Goal: Task Accomplishment & Management: Complete application form

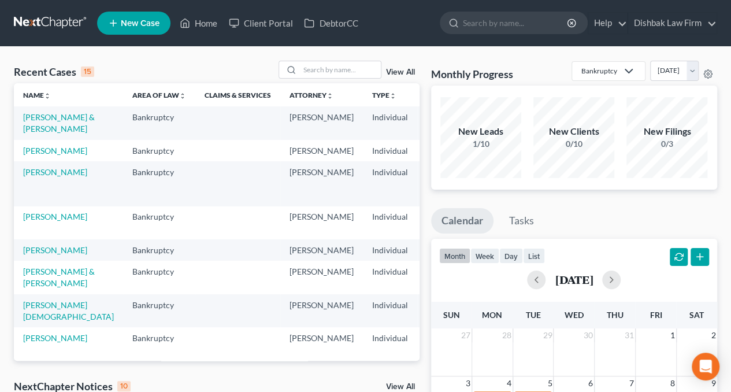
click at [39, 161] on td "Okojie, Allyson" at bounding box center [68, 150] width 109 height 21
click at [38, 156] on link "Okojie, Allyson" at bounding box center [55, 151] width 64 height 10
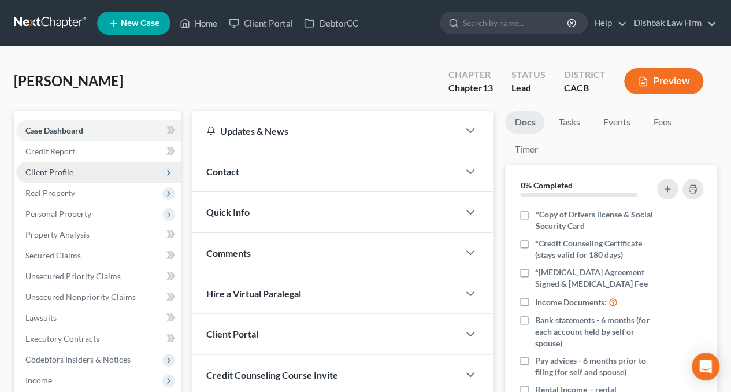
click at [88, 169] on span "Client Profile" at bounding box center [98, 172] width 165 height 21
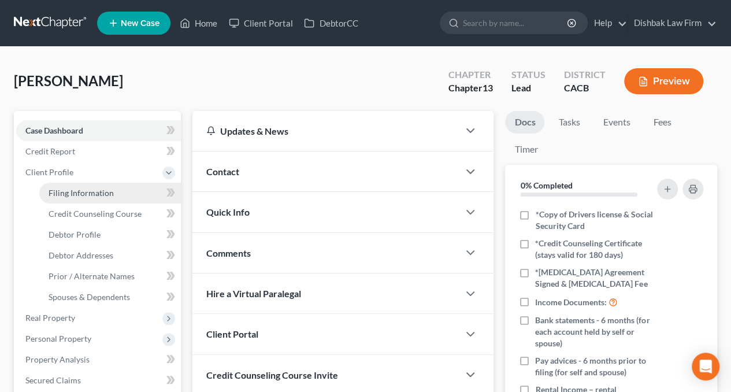
click at [87, 192] on span "Filing Information" at bounding box center [81, 193] width 65 height 10
select select "1"
select select "0"
select select "3"
select select "4"
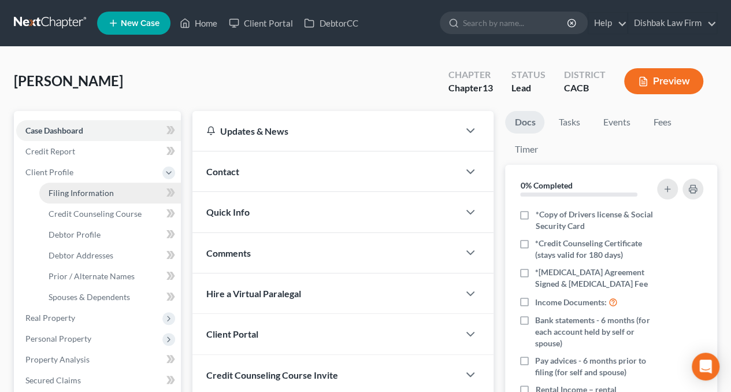
select select "1"
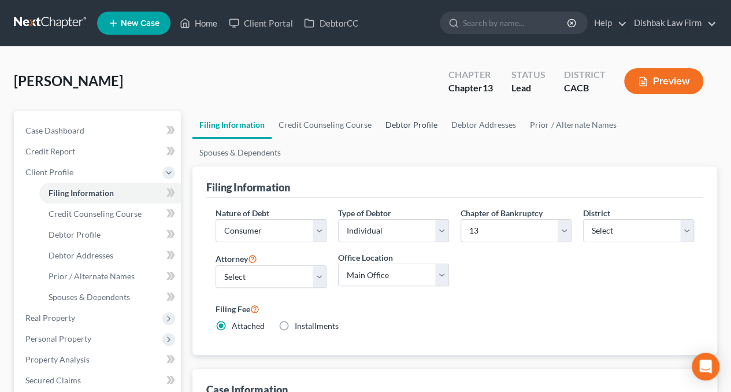
click at [415, 129] on link "Debtor Profile" at bounding box center [412, 125] width 66 height 28
select select "0"
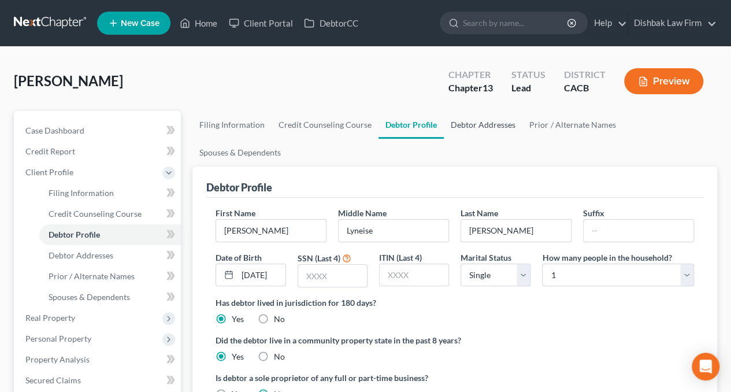
click at [459, 125] on link "Debtor Addresses" at bounding box center [483, 125] width 79 height 28
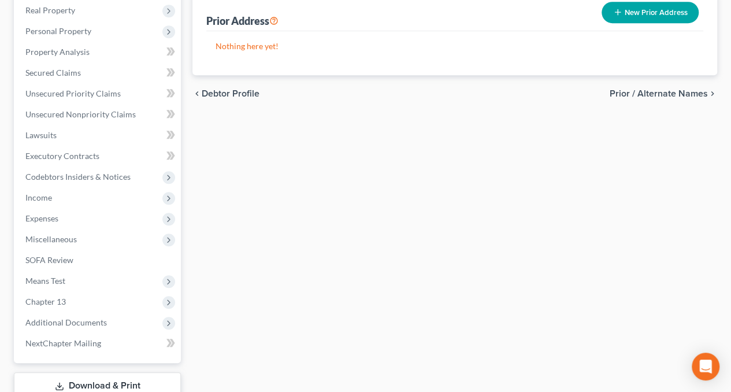
scroll to position [347, 0]
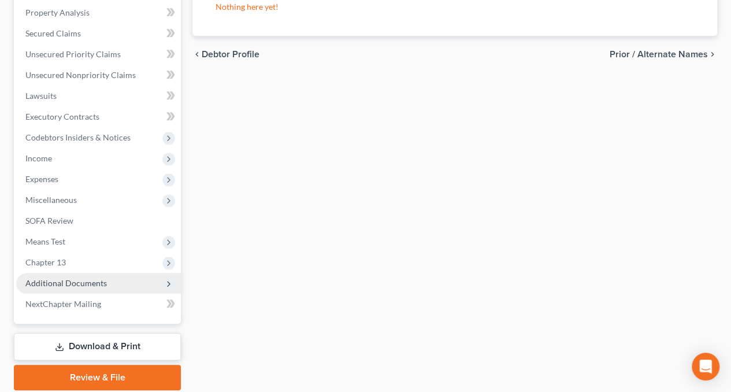
click at [127, 284] on span "Additional Documents" at bounding box center [98, 283] width 165 height 21
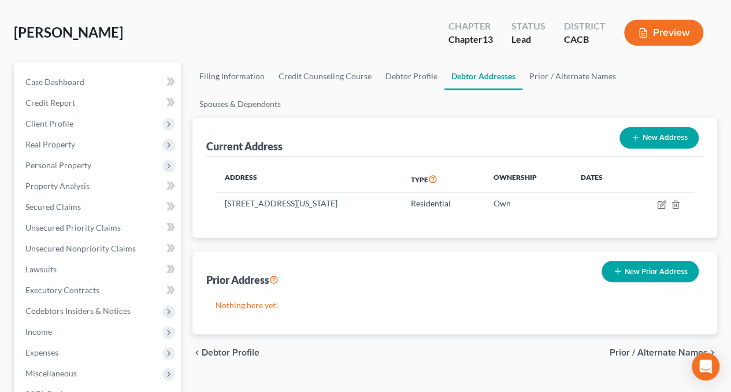
scroll to position [280, 0]
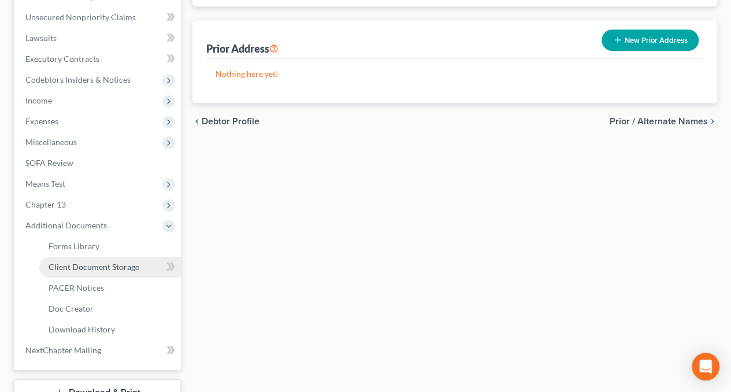
click at [105, 271] on link "Client Document Storage" at bounding box center [110, 267] width 142 height 21
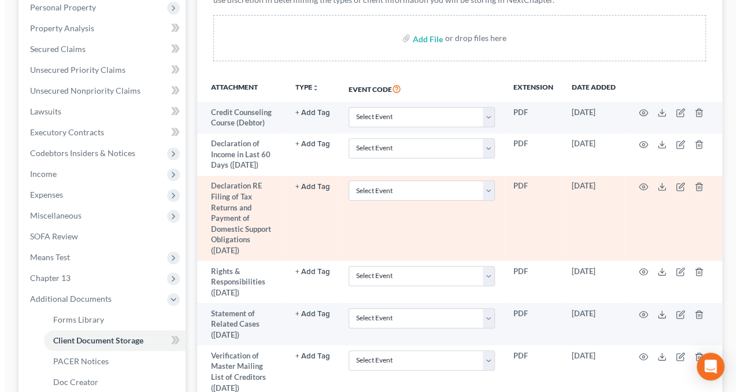
scroll to position [231, 0]
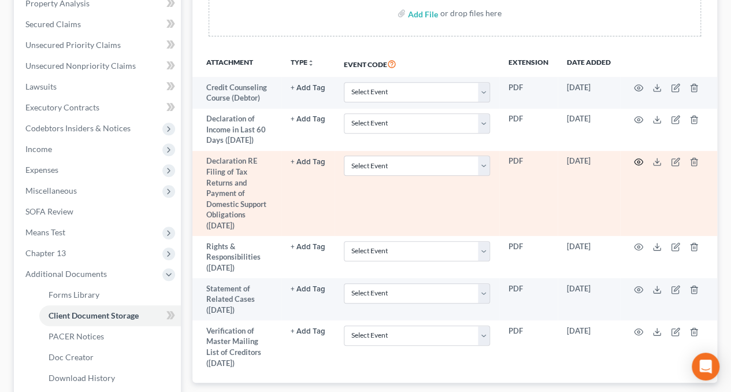
click at [639, 161] on circle "button" at bounding box center [639, 162] width 2 height 2
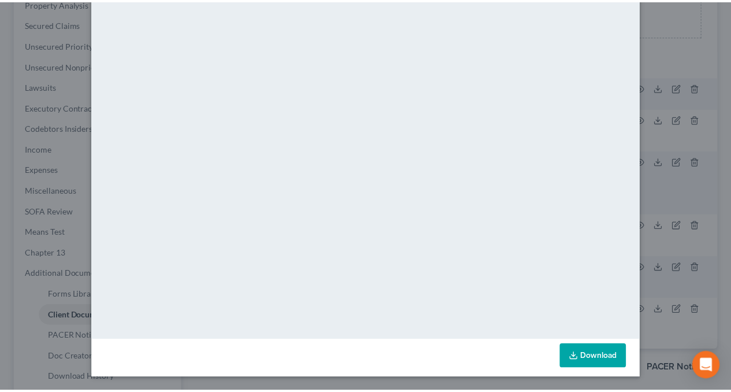
scroll to position [0, 0]
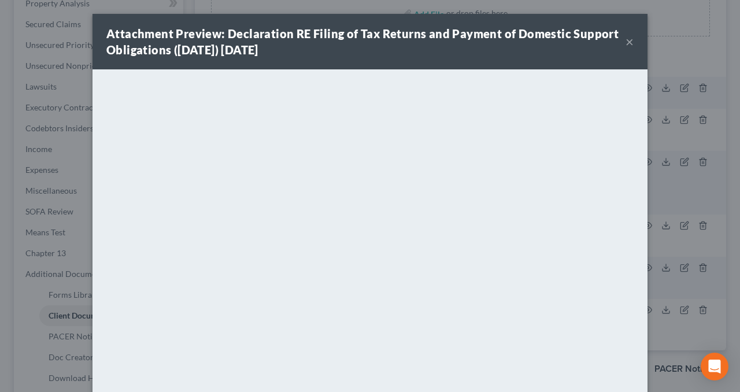
click at [631, 42] on div "Attachment Preview: Declaration RE Filing of Tax Returns and Payment of Domesti…" at bounding box center [370, 42] width 555 height 56
click at [626, 42] on button "×" at bounding box center [630, 42] width 8 height 14
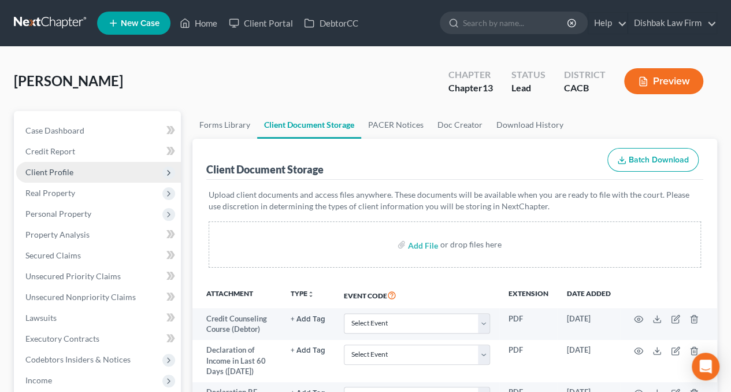
click at [72, 169] on span "Client Profile" at bounding box center [98, 172] width 165 height 21
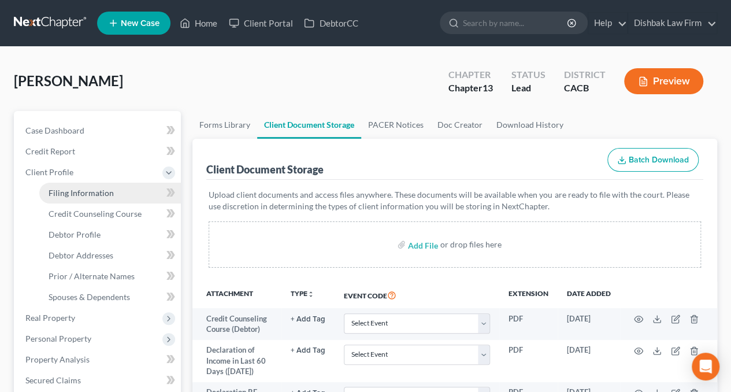
click at [104, 191] on span "Filing Information" at bounding box center [81, 193] width 65 height 10
select select "1"
select select "0"
select select "3"
select select "7"
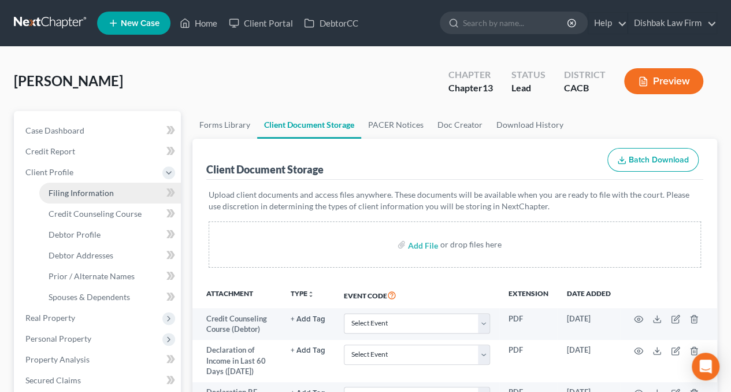
select select "0"
select select "4"
select select "1"
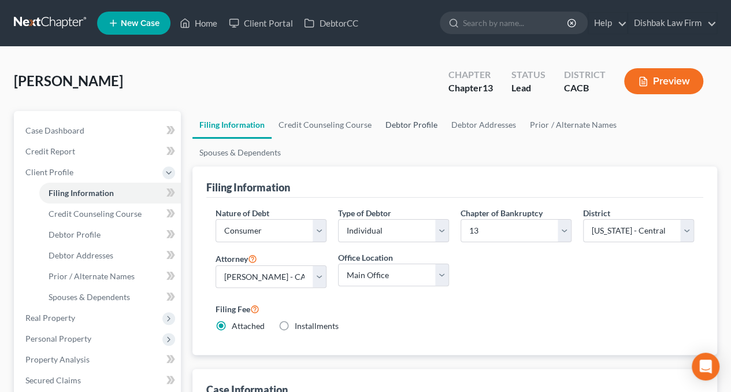
click at [424, 125] on link "Debtor Profile" at bounding box center [412, 125] width 66 height 28
select select "0"
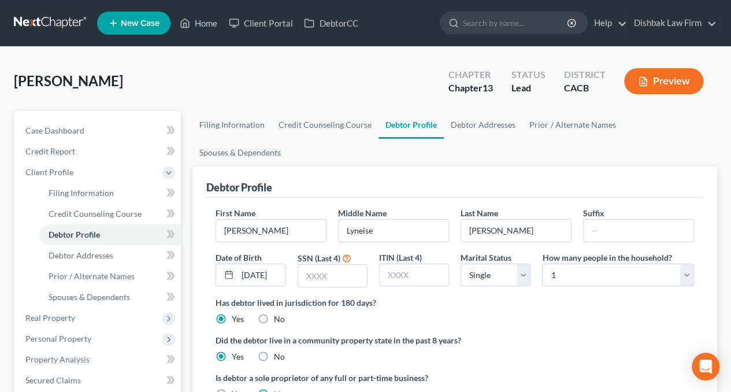
click at [653, 87] on button "Preview" at bounding box center [663, 81] width 79 height 26
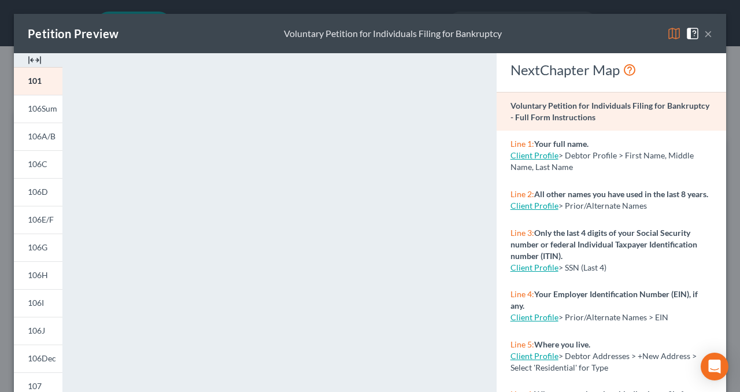
click at [704, 34] on button "×" at bounding box center [708, 34] width 8 height 14
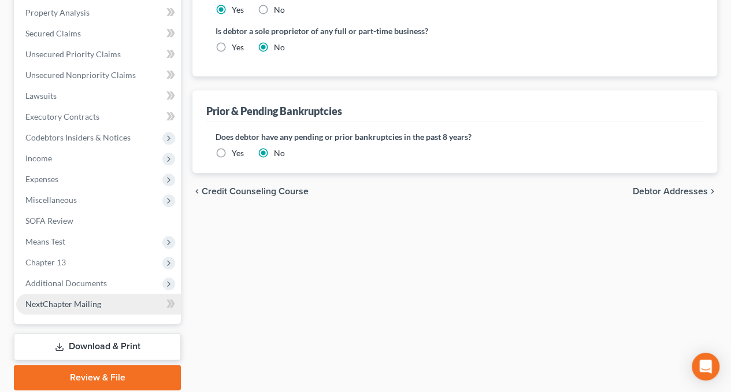
scroll to position [387, 0]
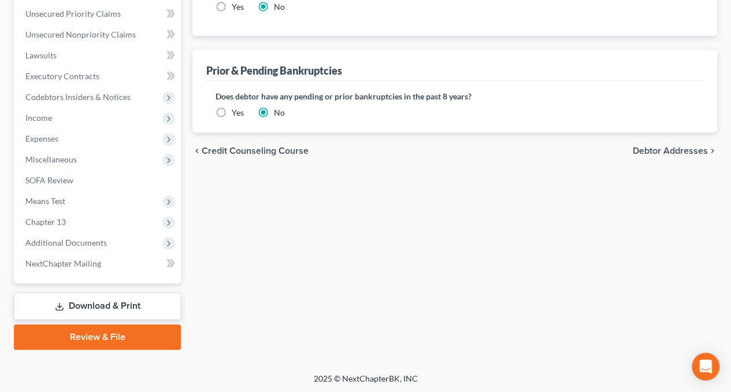
click at [113, 309] on link "Download & Print" at bounding box center [97, 306] width 167 height 27
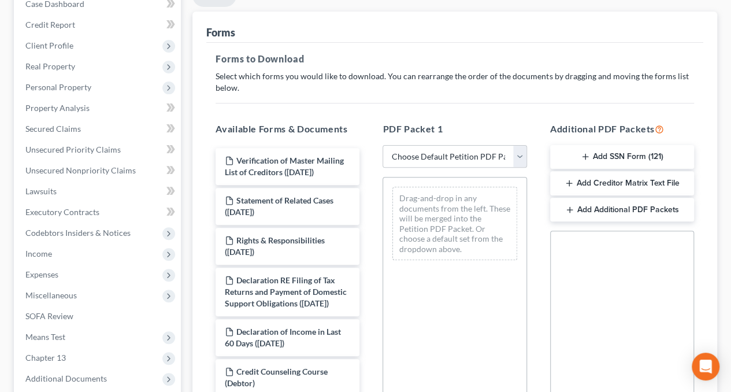
scroll to position [231, 0]
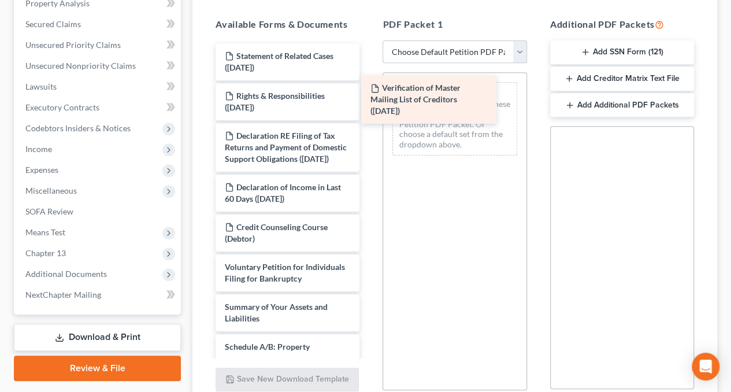
drag, startPoint x: 301, startPoint y: 72, endPoint x: 449, endPoint y: 105, distance: 152.2
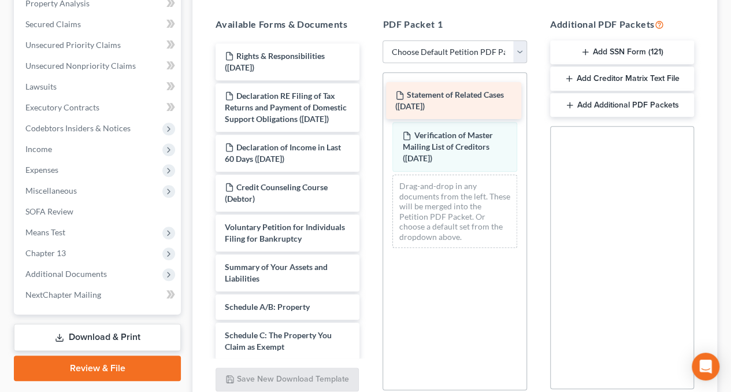
drag, startPoint x: 280, startPoint y: 60, endPoint x: 450, endPoint y: 99, distance: 175.2
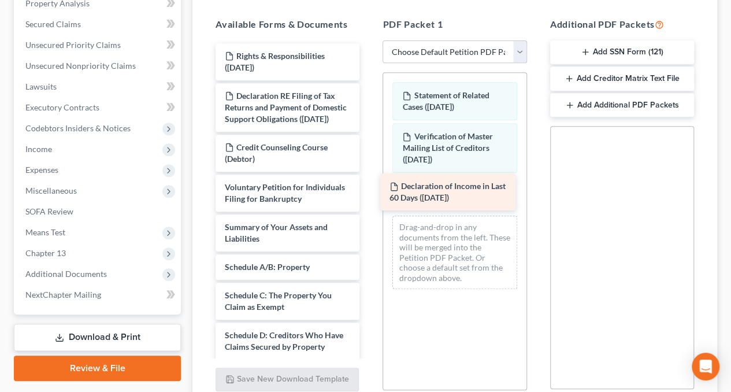
drag, startPoint x: 305, startPoint y: 158, endPoint x: 470, endPoint y: 187, distance: 167.2
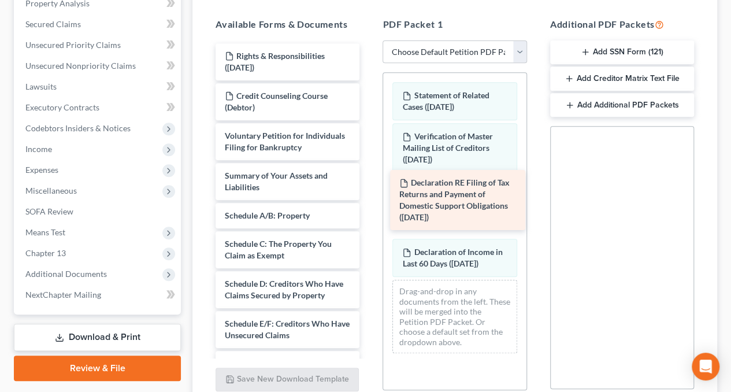
drag, startPoint x: 288, startPoint y: 104, endPoint x: 463, endPoint y: 192, distance: 195.5
click at [369, 192] on div "Declaration RE Filing of Tax Returns and Payment of Domestic Support Obligation…" at bounding box center [287, 397] width 162 height 709
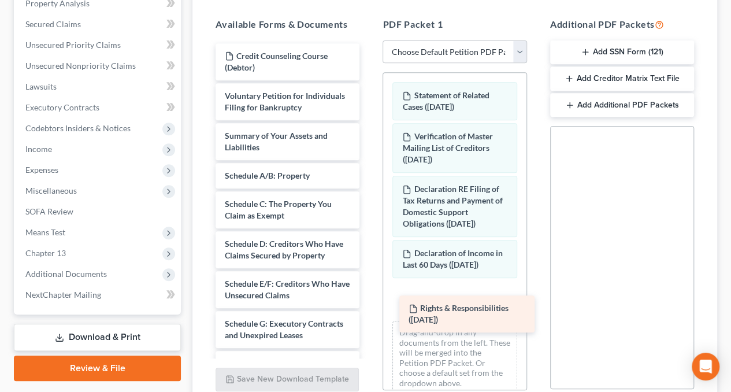
drag, startPoint x: 281, startPoint y: 62, endPoint x: 465, endPoint y: 310, distance: 309.2
click at [369, 313] on div "Rights & Responsibilities (08/05/2025) Rights & Responsibilities (08/05/2025) C…" at bounding box center [287, 377] width 162 height 669
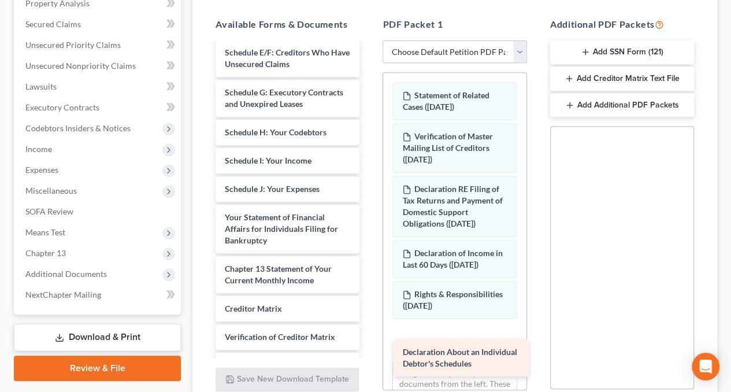
drag, startPoint x: 290, startPoint y: 245, endPoint x: 468, endPoint y: 358, distance: 210.8
click at [369, 358] on div "Declaration About an Individual Debtor's Schedules Credit Counseling Course (De…" at bounding box center [287, 126] width 162 height 629
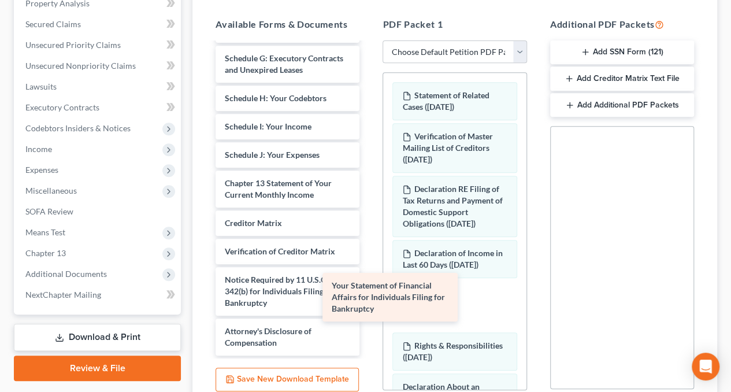
scroll to position [289, 0]
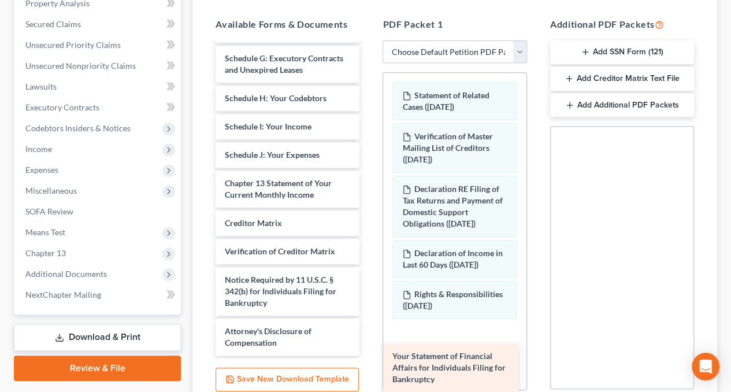
drag, startPoint x: 276, startPoint y: 140, endPoint x: 443, endPoint y: 366, distance: 281.0
click at [369, 356] on div "Your Statement of Financial Affairs for Individuals Filing for Bankruptcy Credi…" at bounding box center [287, 67] width 162 height 578
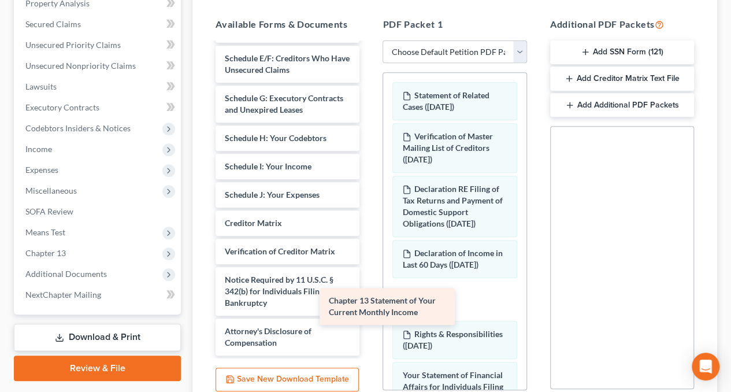
scroll to position [249, 0]
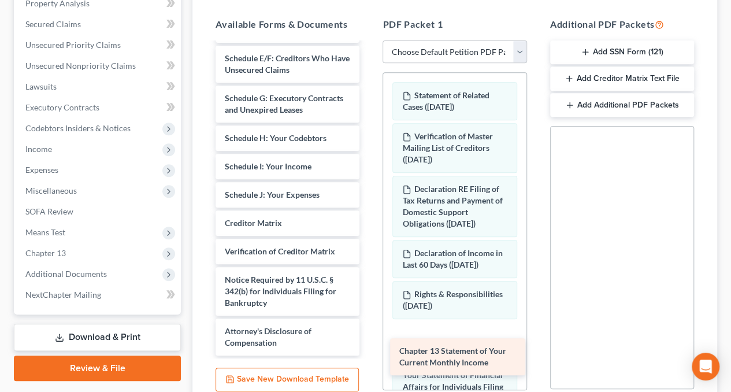
drag, startPoint x: 273, startPoint y: 188, endPoint x: 448, endPoint y: 357, distance: 242.9
click at [369, 356] on div "Chapter 13 Statement of Your Current Monthly Income Credit Counseling Course (D…" at bounding box center [287, 87] width 162 height 538
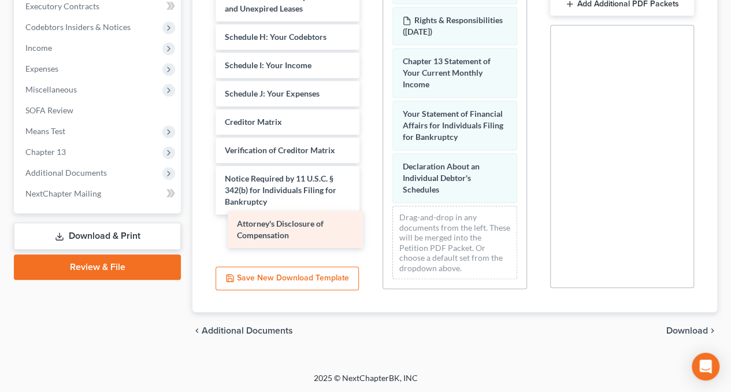
drag, startPoint x: 310, startPoint y: 235, endPoint x: 323, endPoint y: 230, distance: 13.2
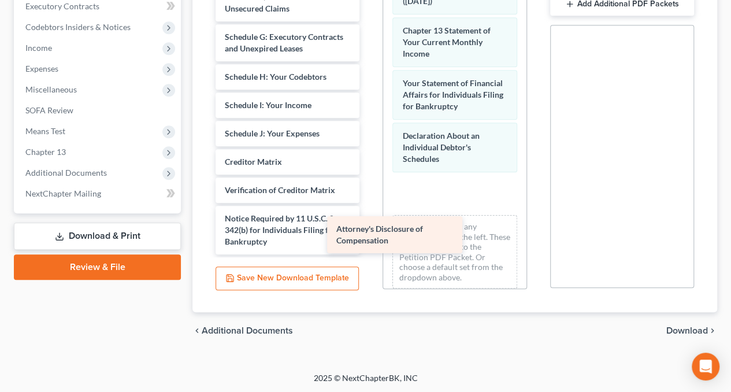
scroll to position [209, 0]
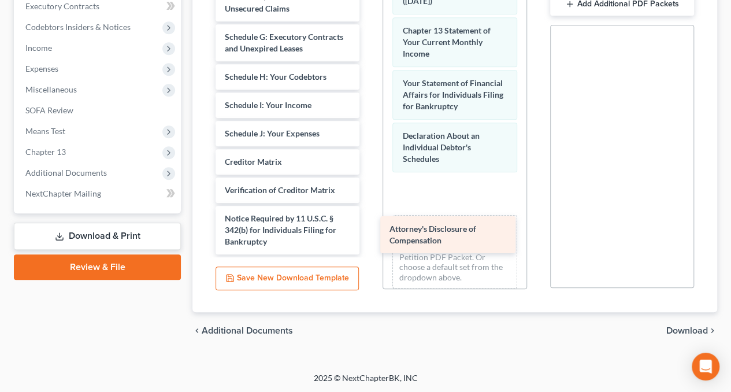
drag, startPoint x: 306, startPoint y: 228, endPoint x: 471, endPoint y: 228, distance: 164.8
click at [369, 228] on div "Attorney's Disclosure of Compensation Credit Counseling Course (Debtor) Volunta…" at bounding box center [287, 6] width 162 height 498
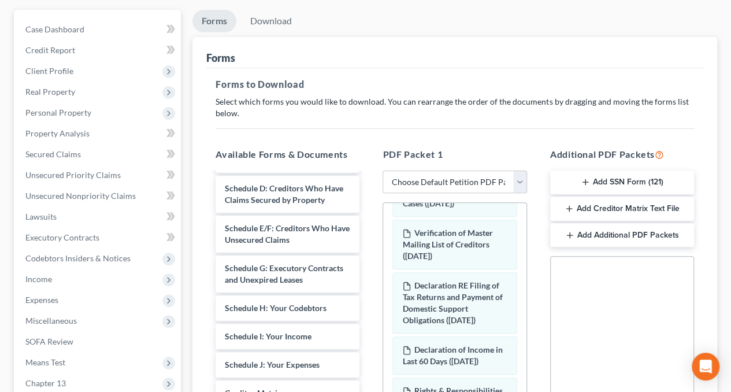
scroll to position [30, 0]
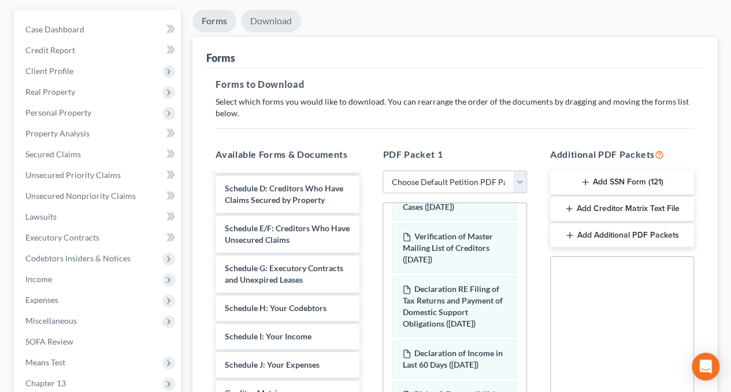
click at [275, 16] on link "Download" at bounding box center [271, 21] width 60 height 23
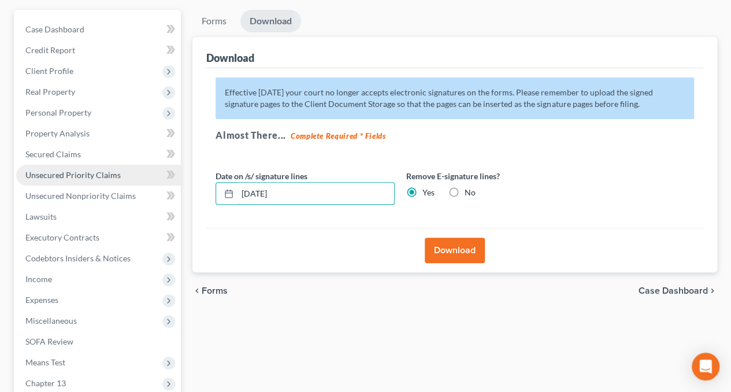
drag, startPoint x: 368, startPoint y: 187, endPoint x: 125, endPoint y: 182, distance: 242.3
click at [125, 182] on div "Petition Navigation Case Dashboard Payments Invoices Payments Payments Credit R…" at bounding box center [365, 260] width 715 height 501
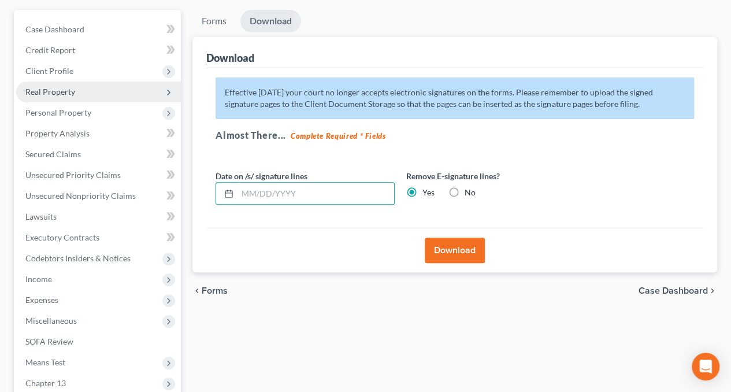
click at [61, 93] on span "Real Property" at bounding box center [50, 92] width 50 height 10
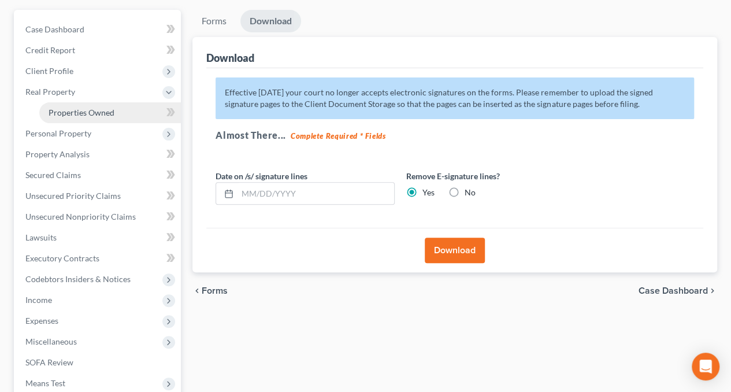
click at [105, 116] on span "Properties Owned" at bounding box center [82, 113] width 66 height 10
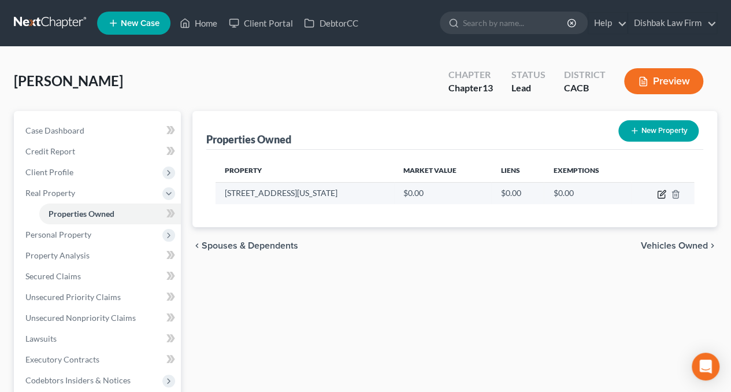
click at [662, 195] on icon "button" at bounding box center [662, 192] width 5 height 5
select select "4"
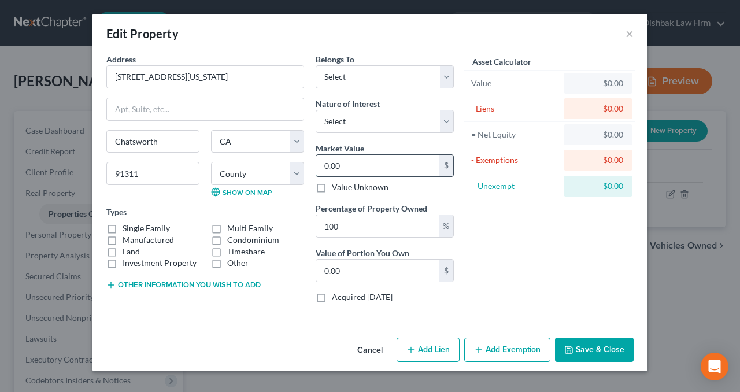
click at [363, 166] on input "0.00" at bounding box center [377, 166] width 123 height 22
type input "9"
type input "9.00"
type input "94"
type input "94.00"
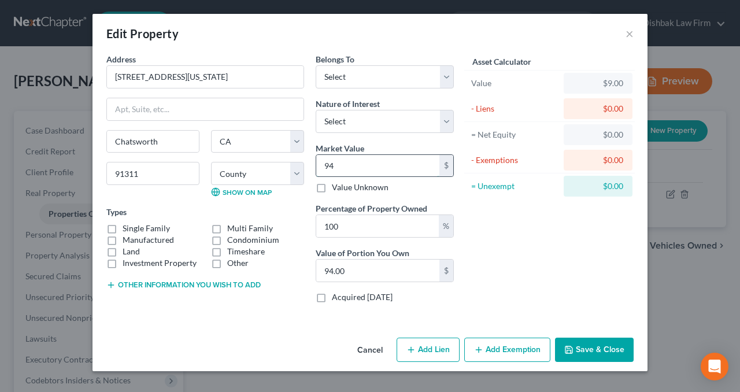
type input "945"
type input "945.00"
type input "9450"
type input "9,450.00"
type input "9,4500"
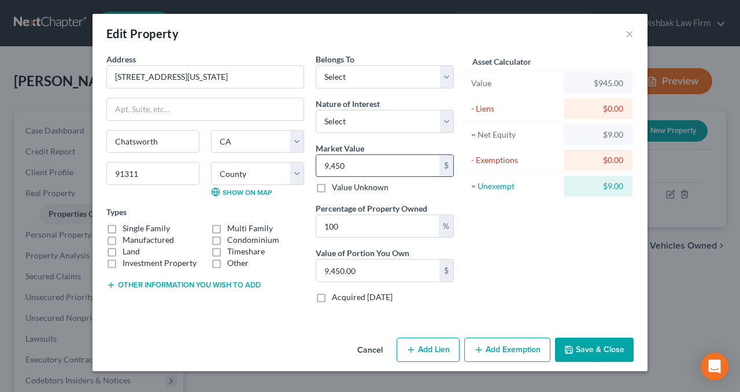
type input "94,500.00"
type input "94,5000"
type input "945,000.00"
type input "945,000"
click at [429, 350] on button "Add Lien" at bounding box center [428, 350] width 63 height 24
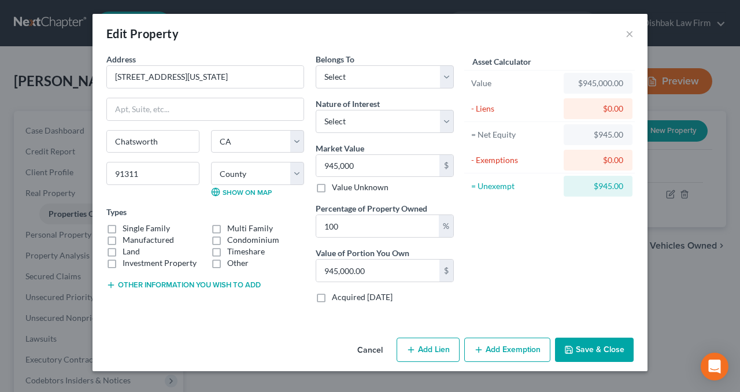
select select "0"
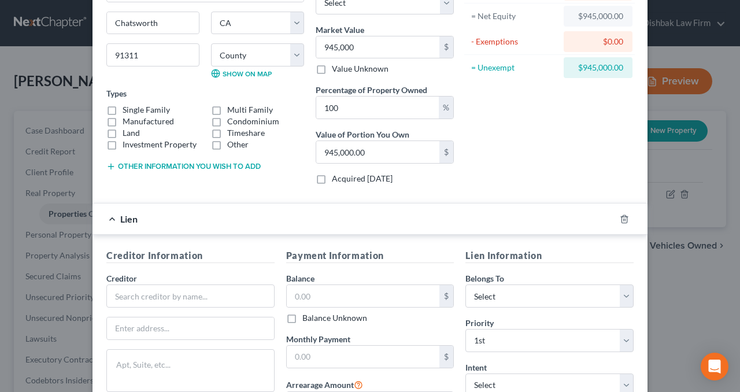
scroll to position [173, 0]
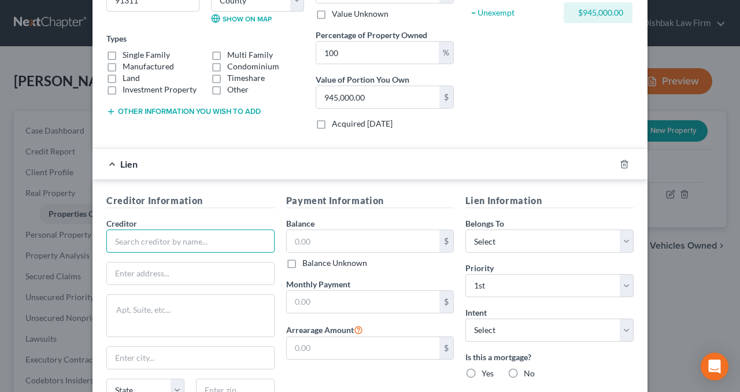
click at [226, 241] on input "text" at bounding box center [190, 241] width 168 height 23
type input "Shellpoint Mortgage Servicer"
click at [321, 243] on input "text" at bounding box center [363, 241] width 153 height 22
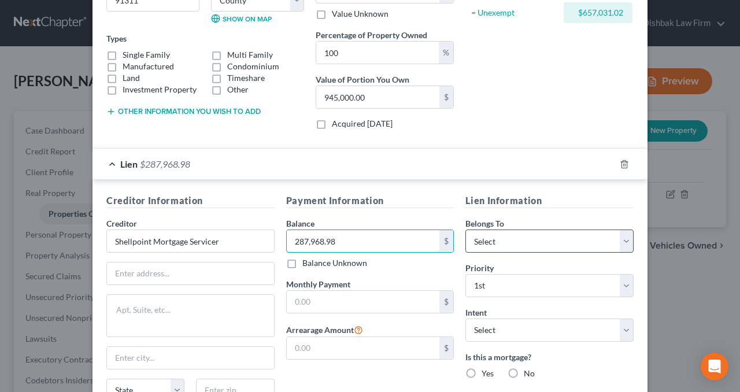
type input "287,968.98"
click at [579, 241] on select "Select Debtor 1 Only Debtor 2 Only Debtor 1 And Debtor 2 Only At Least One Of T…" at bounding box center [549, 241] width 168 height 23
select select "0"
click at [465, 230] on select "Select Debtor 1 Only Debtor 2 Only Debtor 1 And Debtor 2 Only At Least One Of T…" at bounding box center [549, 241] width 168 height 23
click at [343, 302] on input "text" at bounding box center [363, 302] width 153 height 22
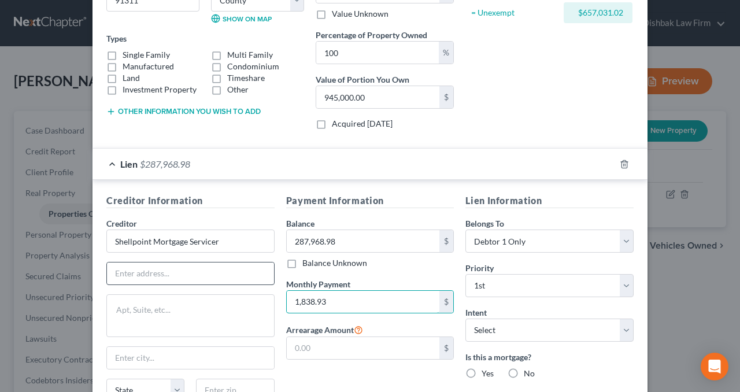
type input "1,838.93"
click at [179, 273] on input "text" at bounding box center [190, 273] width 167 height 22
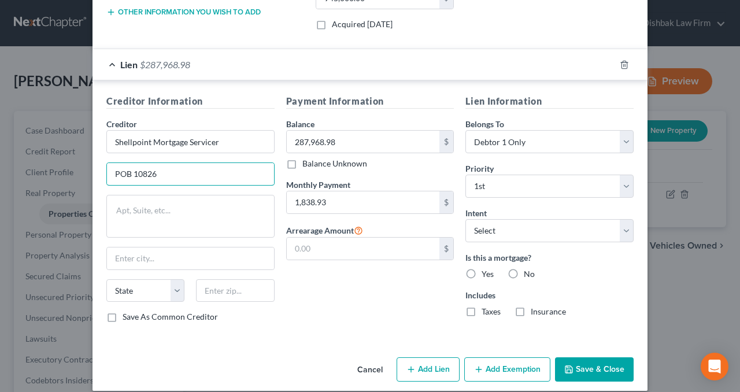
scroll to position [281, 0]
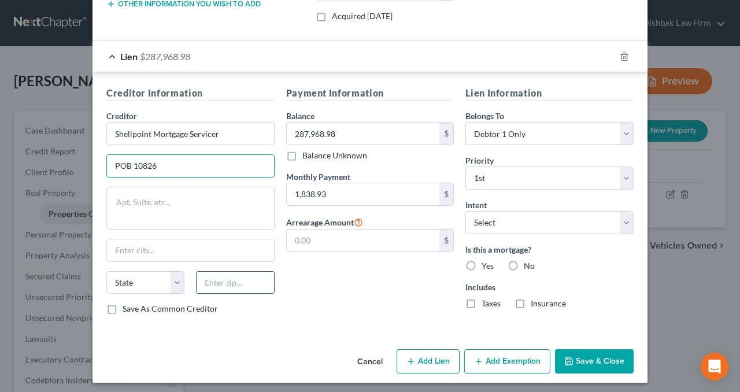
type input "POB 10826"
click at [223, 280] on input "text" at bounding box center [235, 282] width 78 height 23
type input "29603"
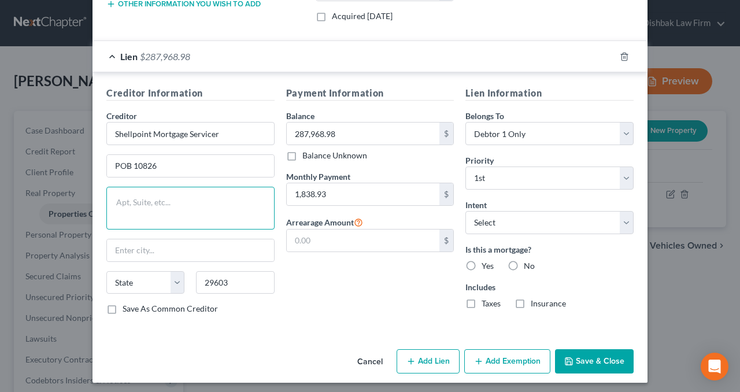
click at [217, 210] on textarea at bounding box center [190, 208] width 168 height 43
type input "Greenville"
select select "42"
click at [582, 357] on button "Save & Close" at bounding box center [594, 361] width 79 height 24
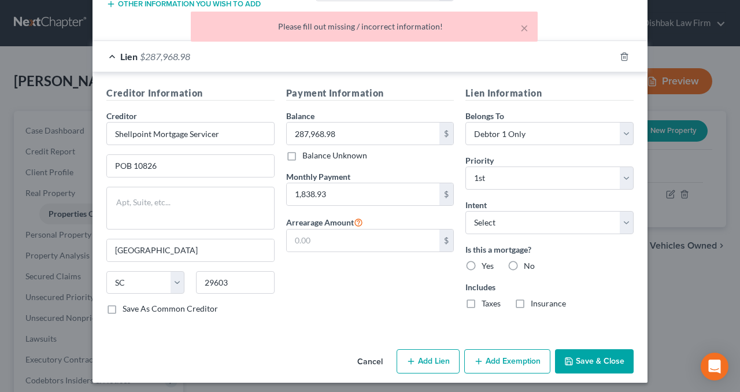
click at [482, 260] on label "Yes" at bounding box center [488, 266] width 12 height 12
click at [486, 260] on input "Yes" at bounding box center [490, 264] width 8 height 8
radio input "true"
click at [482, 299] on label "Taxes" at bounding box center [491, 304] width 19 height 12
click at [486, 299] on input "Taxes" at bounding box center [490, 302] width 8 height 8
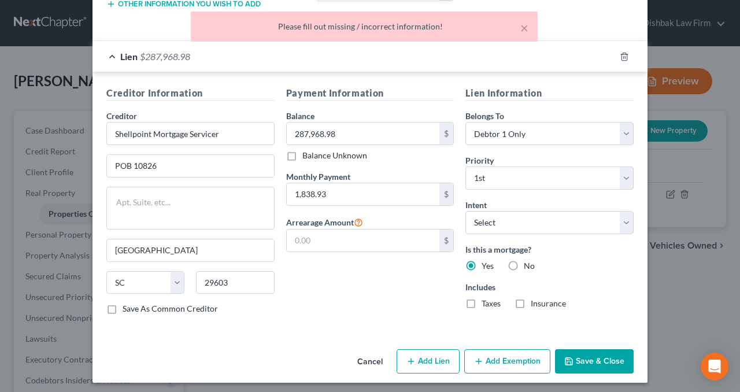
checkbox input "true"
click at [531, 301] on label "Insurance" at bounding box center [548, 304] width 35 height 12
click at [535, 301] on input "Insurance" at bounding box center [539, 302] width 8 height 8
checkbox input "true"
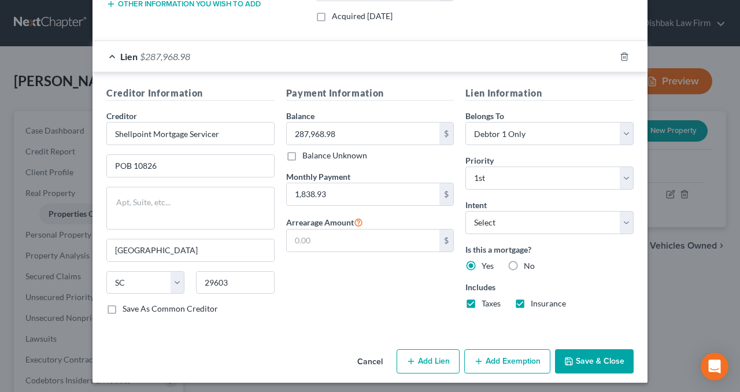
click at [597, 354] on button "Save & Close" at bounding box center [594, 361] width 79 height 24
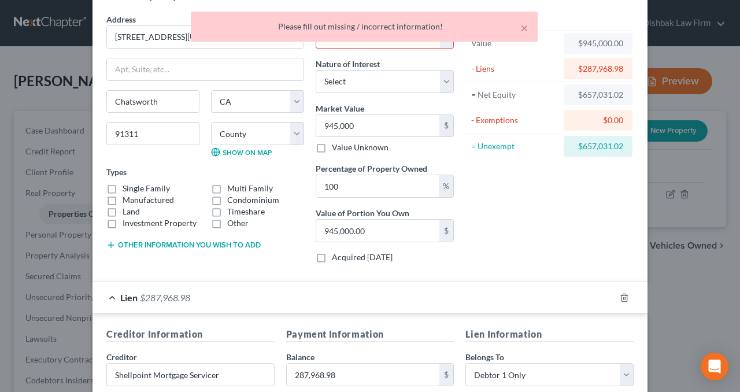
scroll to position [0, 0]
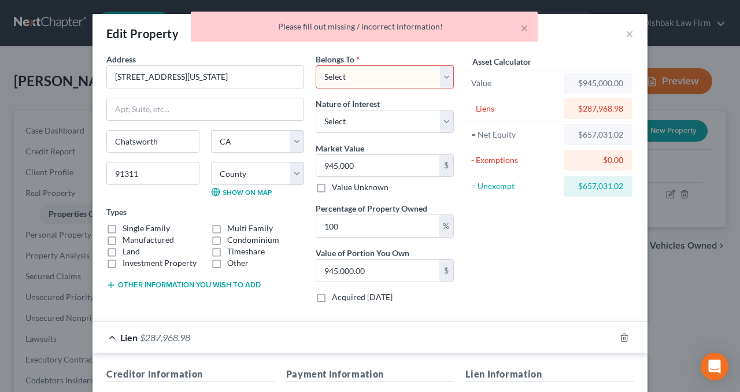
click at [364, 72] on select "Select Debtor 1 Only Debtor 2 Only Debtor 1 And Debtor 2 Only At Least One Of T…" at bounding box center [385, 76] width 138 height 23
select select "0"
click at [316, 65] on select "Select Debtor 1 Only Debtor 2 Only Debtor 1 And Debtor 2 Only At Least One Of T…" at bounding box center [385, 76] width 138 height 23
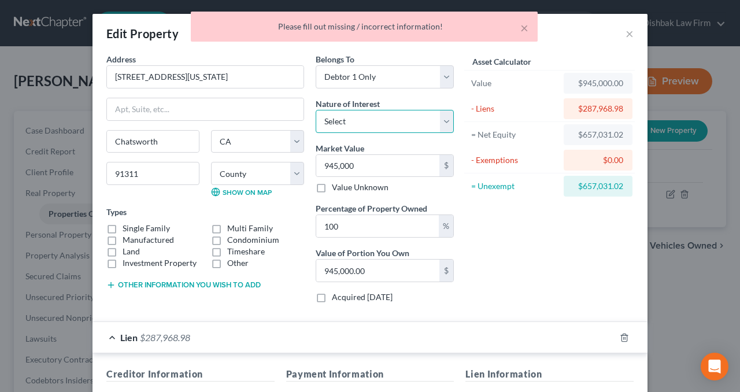
click at [439, 122] on select "Select Fee Simple Joint Tenant Life Estate Equitable Interest Future Interest T…" at bounding box center [385, 121] width 138 height 23
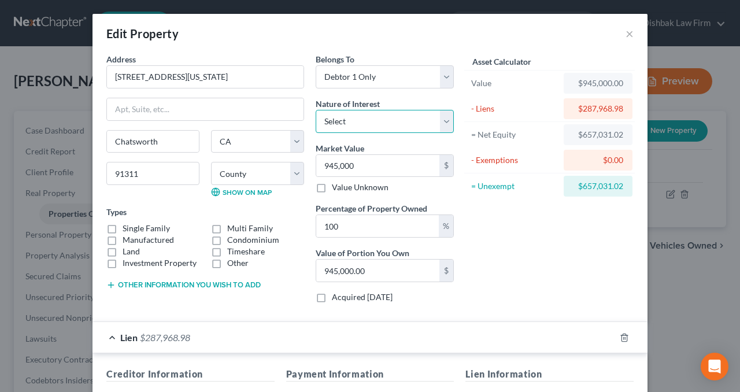
select select "0"
click at [316, 110] on select "Select Fee Simple Joint Tenant Life Estate Equitable Interest Future Interest T…" at bounding box center [385, 121] width 138 height 23
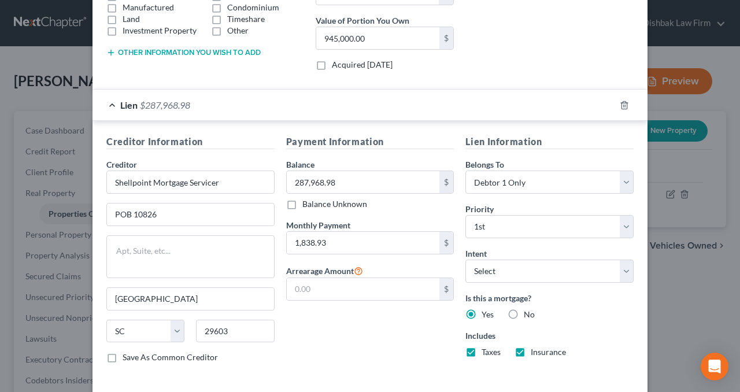
scroll to position [281, 0]
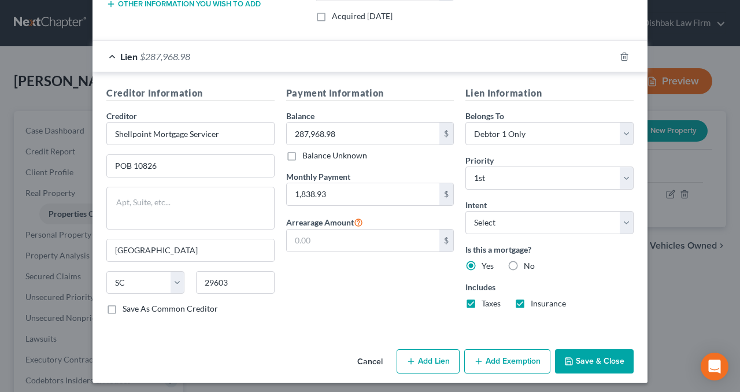
click at [590, 357] on button "Save & Close" at bounding box center [594, 361] width 79 height 24
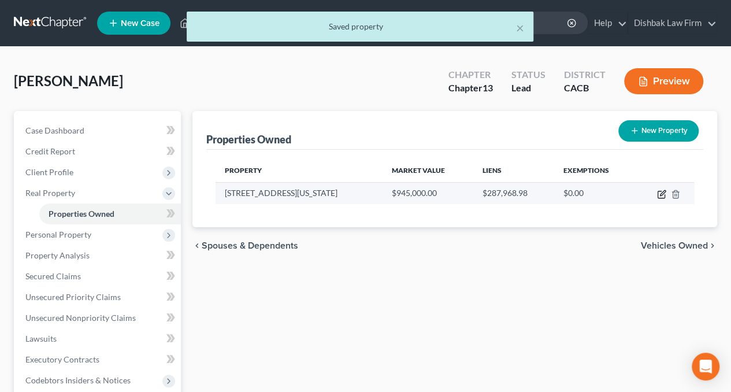
click at [657, 193] on icon "button" at bounding box center [661, 194] width 9 height 9
select select "4"
select select "18"
select select "0"
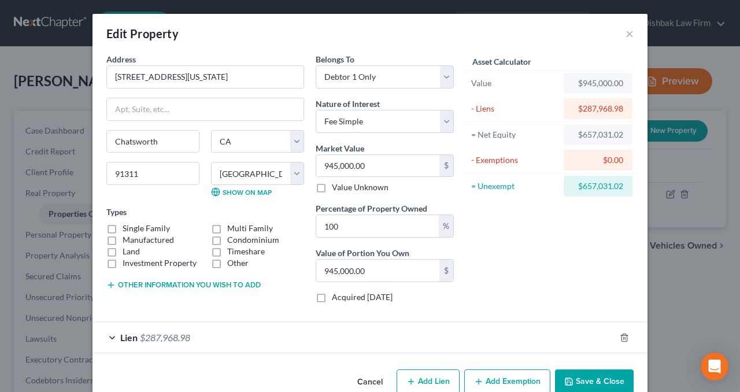
click at [502, 383] on button "Add Exemption" at bounding box center [507, 381] width 86 height 24
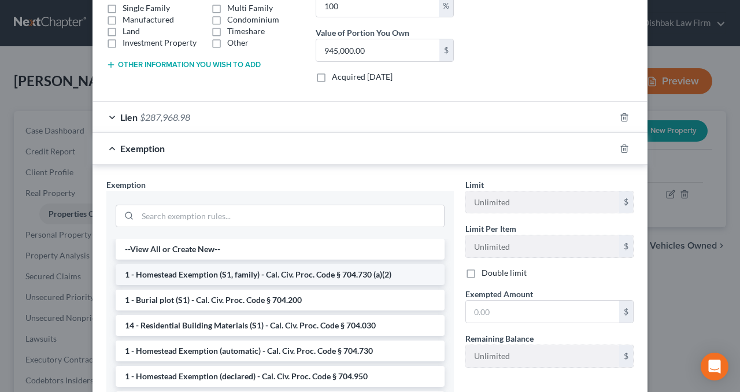
scroll to position [231, 0]
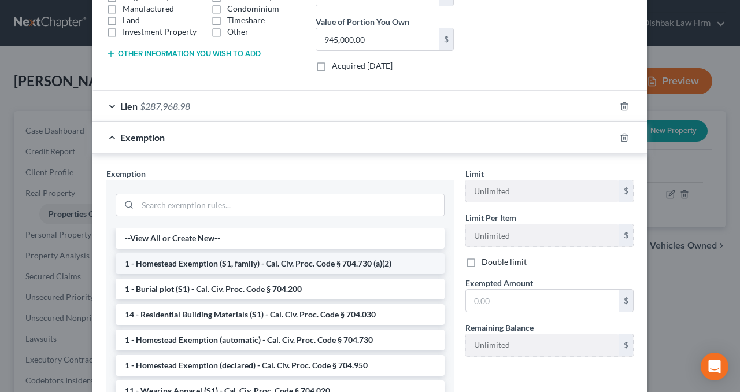
click at [273, 261] on li "1 - Homestead Exemption (S1, family) - Cal. Civ. Proc. Code § 704.730 (a)(2)" at bounding box center [280, 263] width 329 height 21
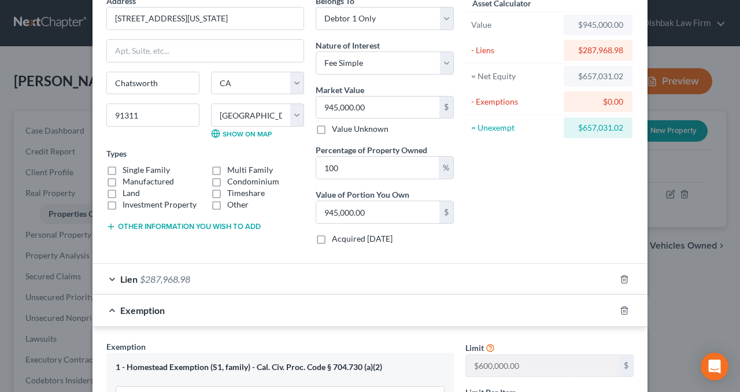
scroll to position [0, 0]
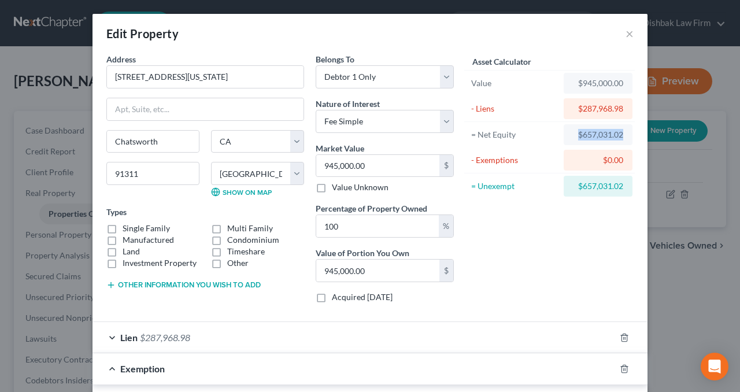
drag, startPoint x: 575, startPoint y: 133, endPoint x: 621, endPoint y: 132, distance: 46.3
click at [621, 132] on div "$657,031.02" at bounding box center [598, 134] width 69 height 21
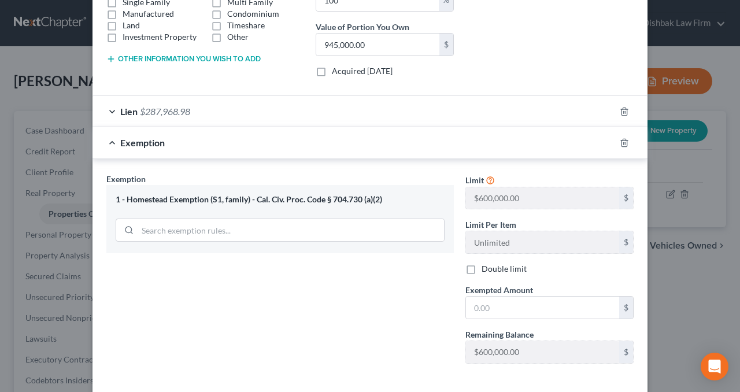
scroll to position [231, 0]
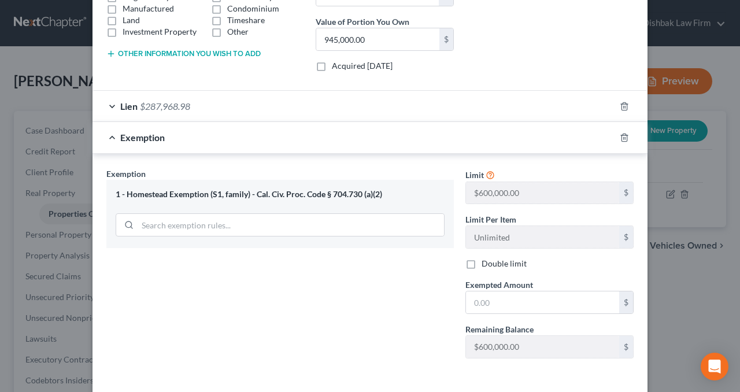
copy div "$657,031.02"
click at [512, 299] on input "text" at bounding box center [542, 302] width 153 height 22
paste input "$657,031.02"
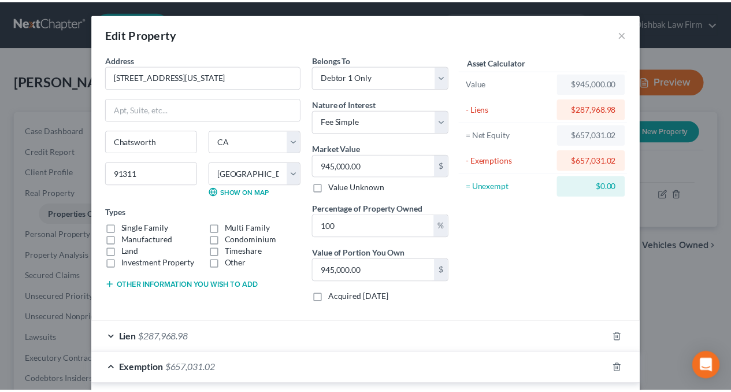
scroll to position [276, 0]
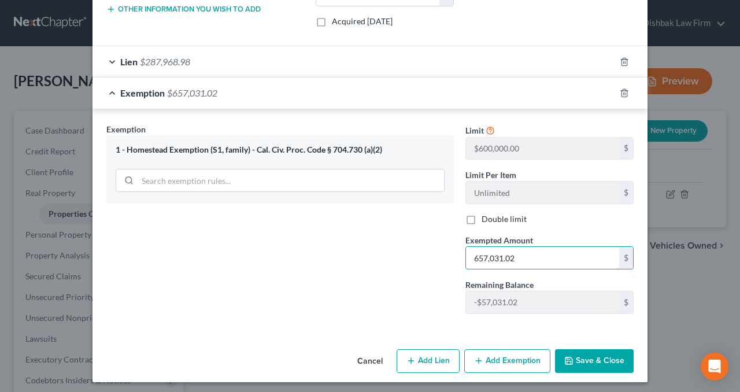
type input "657,031.02"
click at [580, 359] on button "Save & Close" at bounding box center [594, 361] width 79 height 24
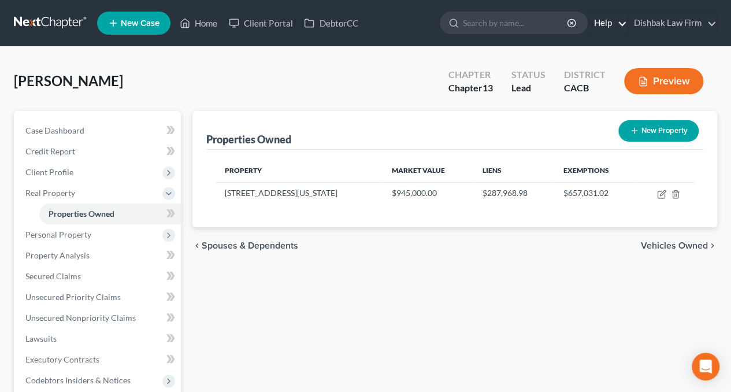
click at [611, 23] on link "Help" at bounding box center [608, 23] width 39 height 21
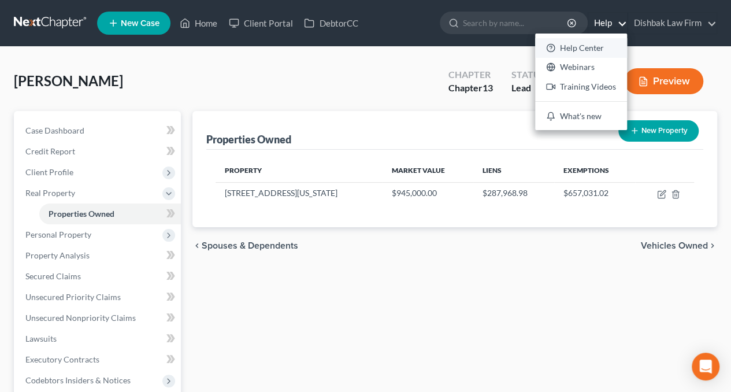
click at [604, 49] on link "Help Center" at bounding box center [581, 48] width 92 height 20
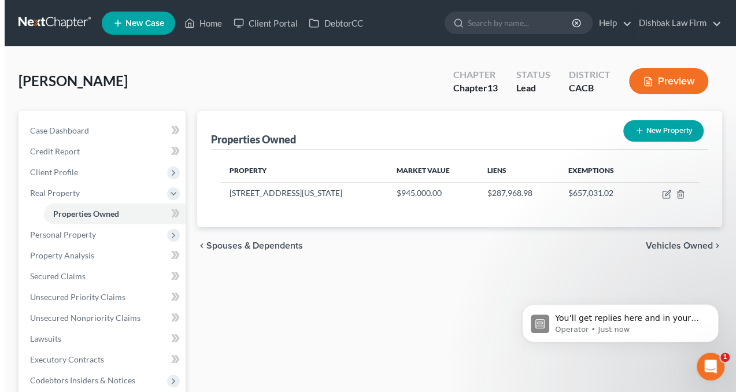
scroll to position [0, 0]
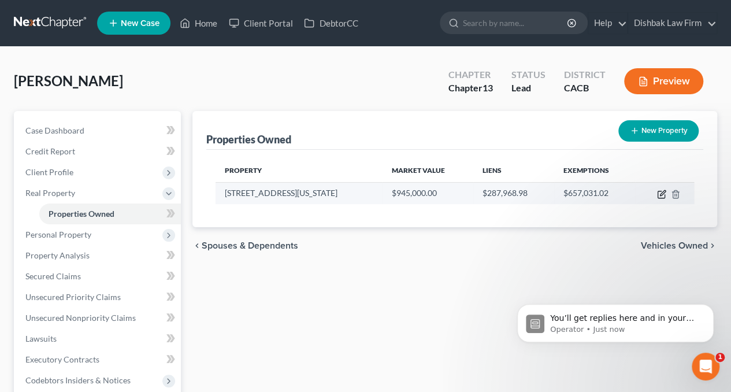
click at [660, 191] on icon "button" at bounding box center [661, 194] width 9 height 9
select select "4"
select select "18"
select select "0"
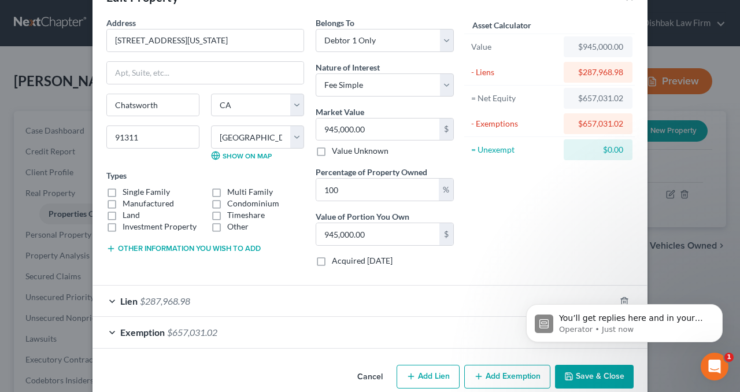
scroll to position [53, 0]
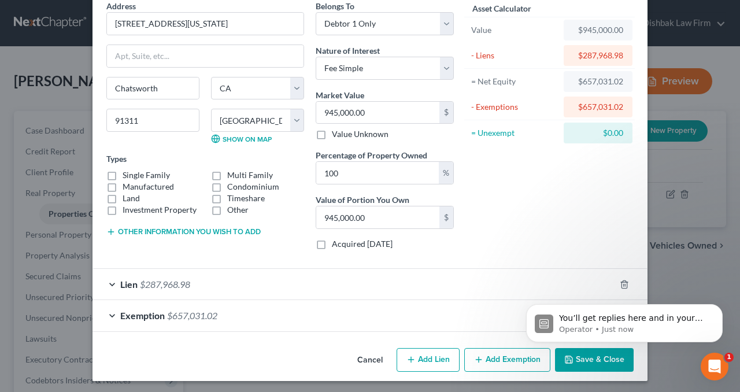
click at [334, 309] on div "Exemption $657,031.02" at bounding box center [354, 315] width 523 height 31
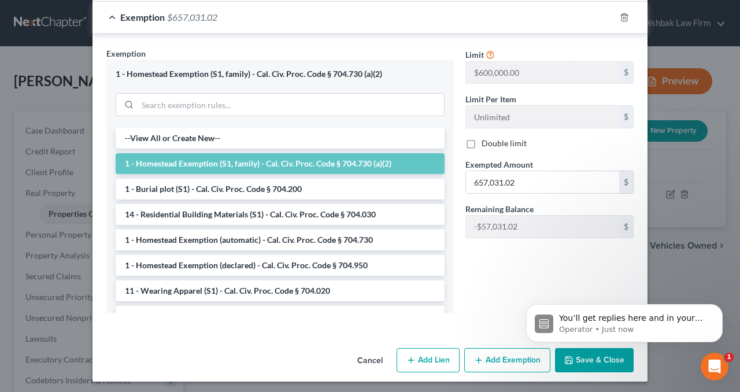
scroll to position [352, 0]
paste input "$"
drag, startPoint x: 524, startPoint y: 182, endPoint x: 459, endPoint y: 189, distance: 65.2
click at [460, 189] on div "Exempted Amount * 657,031.02 $" at bounding box center [550, 175] width 180 height 35
click at [504, 181] on input "722" at bounding box center [542, 182] width 153 height 22
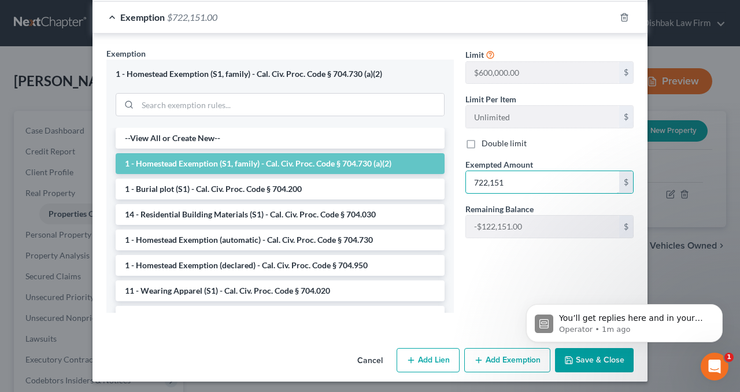
type input "722,151"
click at [537, 256] on div "Limit $600,000.00 $ Limit Per Item Unlimited $ Double limit Exempted Amount * 7…" at bounding box center [550, 184] width 180 height 275
click html "You’ll get replies here and in your email: ✉️ donna@dishbaklaw.com Our usual re…"
click at [585, 353] on body "You’ll get replies here and in your email: ✉️ donna@dishbaklaw.com Our usual re…" at bounding box center [624, 320] width 222 height 72
click at [538, 271] on div "You’ll get replies here and in your email: ✉️ donna@dishbaklaw.com Our usual re…" at bounding box center [624, 270] width 213 height 145
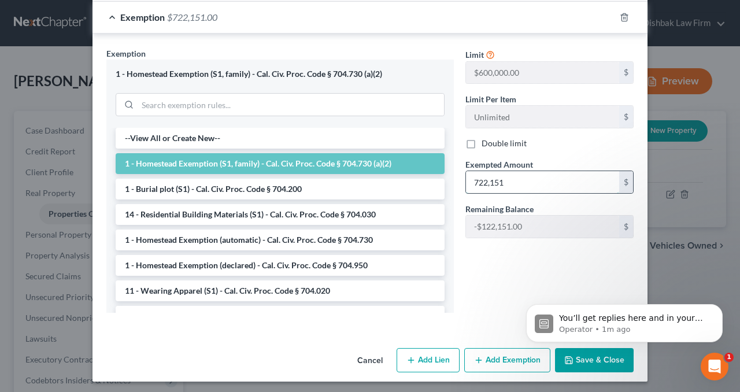
click at [536, 173] on input "722,151" at bounding box center [542, 182] width 153 height 22
click html "You’ll get replies here and in your email: ✉️ donna@dishbaklaw.com Our usual re…"
click at [720, 364] on icon "Open Intercom Messenger" at bounding box center [713, 365] width 19 height 19
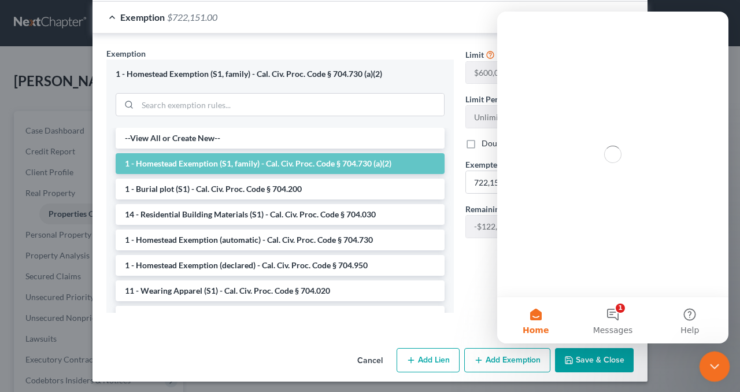
scroll to position [0, 0]
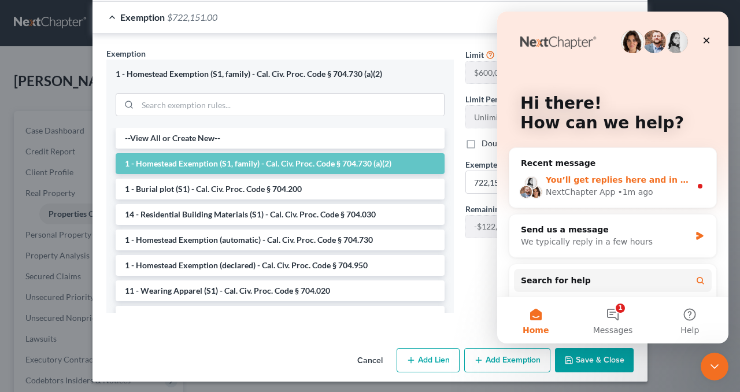
click at [666, 195] on div "NextChapter App • 1m ago" at bounding box center [618, 192] width 145 height 12
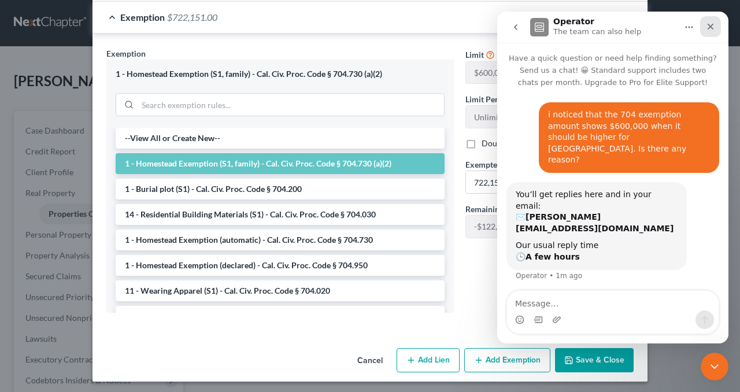
click at [711, 29] on icon "Close" at bounding box center [710, 26] width 9 height 9
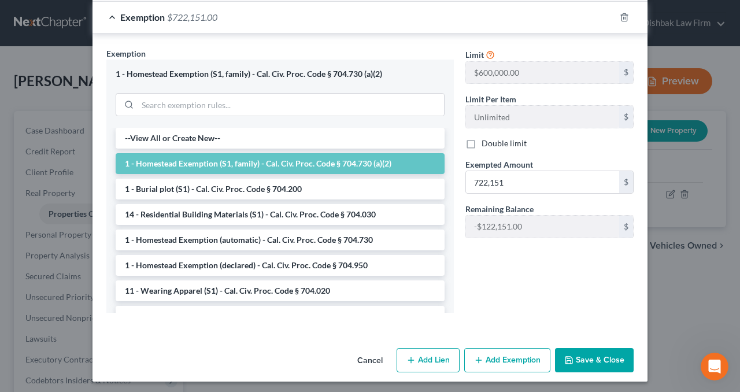
click at [596, 360] on button "Save & Close" at bounding box center [594, 360] width 79 height 24
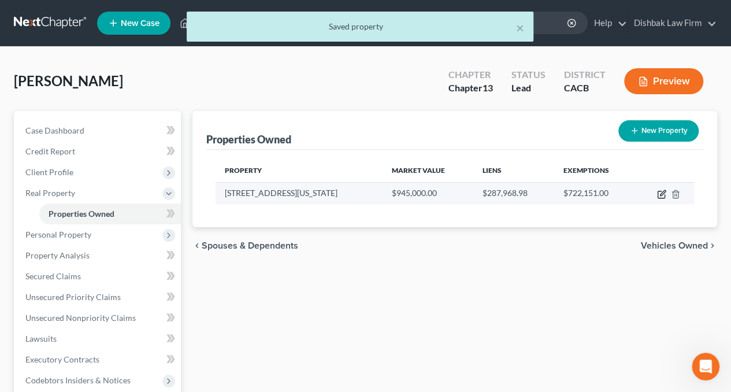
click at [664, 197] on icon "button" at bounding box center [661, 194] width 9 height 9
select select "4"
select select "18"
select select "0"
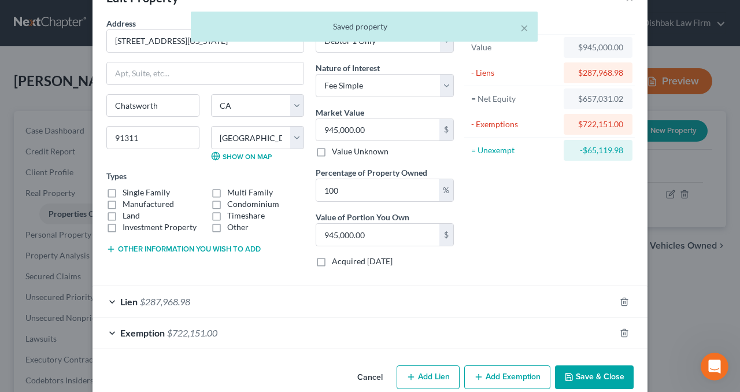
scroll to position [53, 0]
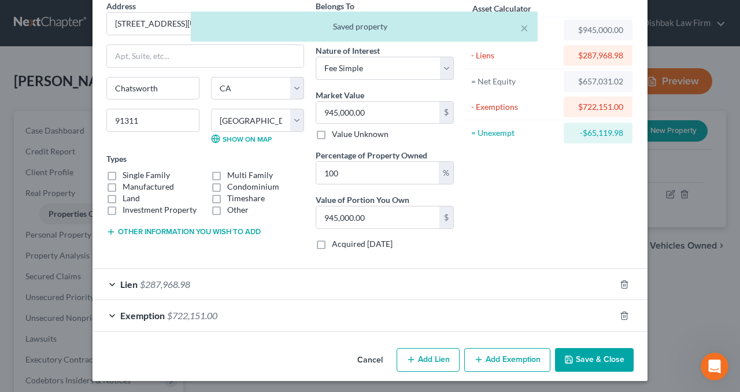
click at [294, 281] on div "Lien $287,968.98" at bounding box center [354, 284] width 523 height 31
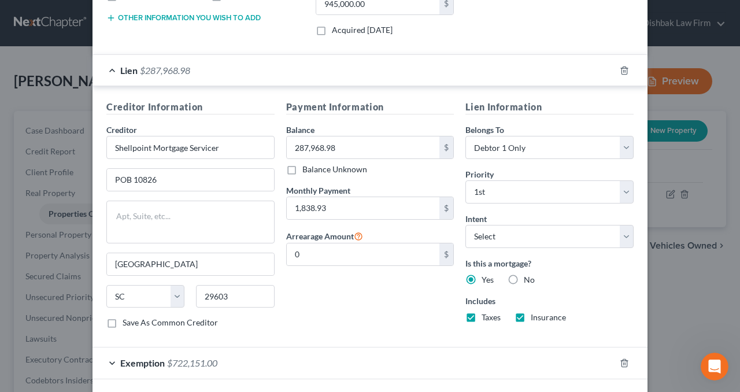
scroll to position [313, 0]
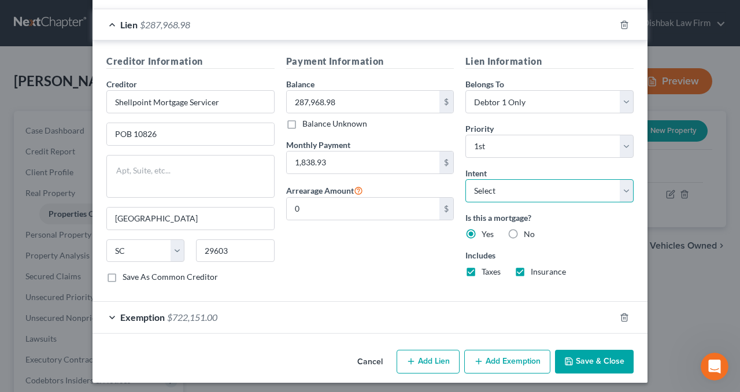
click at [623, 187] on select "Select Surrender Redeem Reaffirm Avoid Other" at bounding box center [549, 190] width 168 height 23
select select "4"
click at [465, 179] on select "Select Surrender Redeem Reaffirm Avoid Other" at bounding box center [549, 190] width 168 height 23
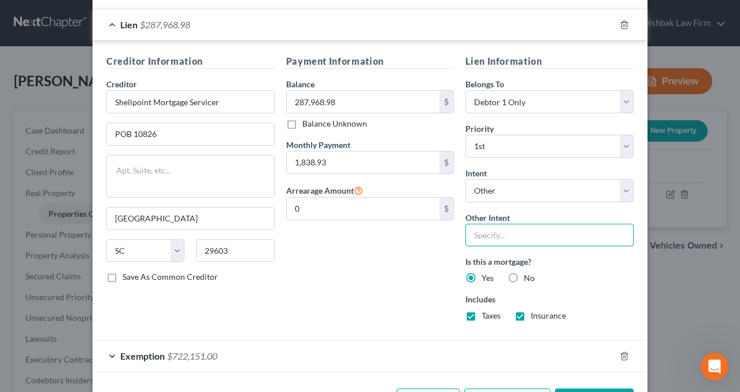
click at [525, 238] on input "text" at bounding box center [549, 235] width 168 height 23
type input "Retain and Keep Paying"
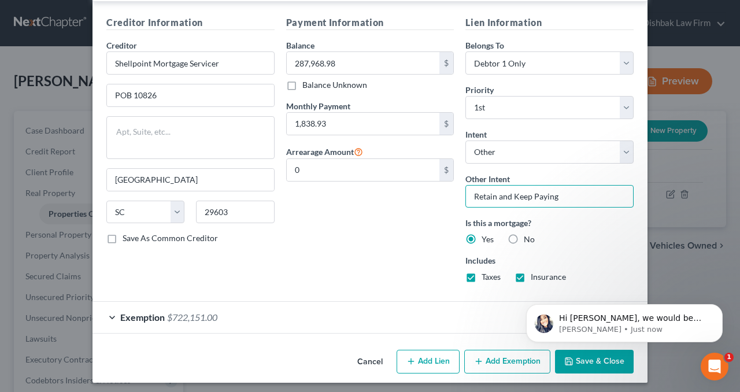
scroll to position [41, 0]
click at [123, 234] on label "Save As Common Creditor" at bounding box center [170, 238] width 95 height 12
click at [127, 234] on input "Save As Common Creditor" at bounding box center [131, 236] width 8 height 8
checkbox input "true"
click at [578, 354] on body "Hi Donna, we would be happy to get this updated for you. Can you let us know wh…" at bounding box center [624, 320] width 222 height 72
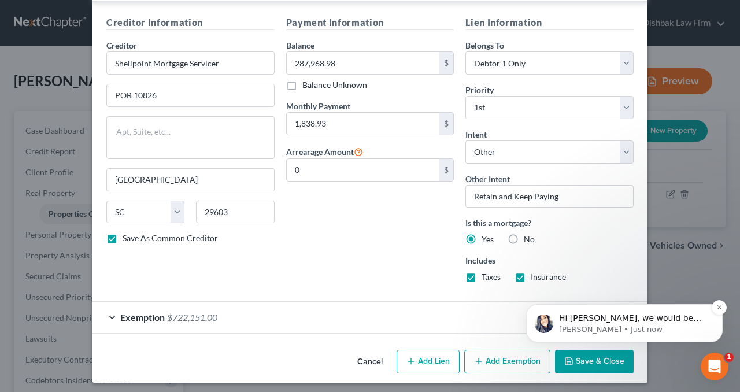
click at [653, 324] on p "Sara • Just now" at bounding box center [633, 329] width 149 height 10
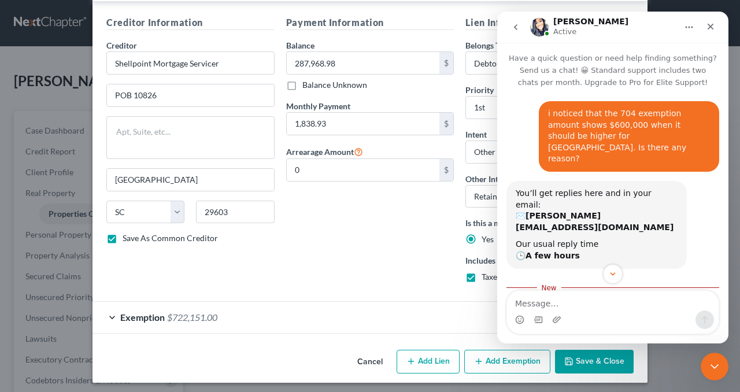
scroll to position [60, 0]
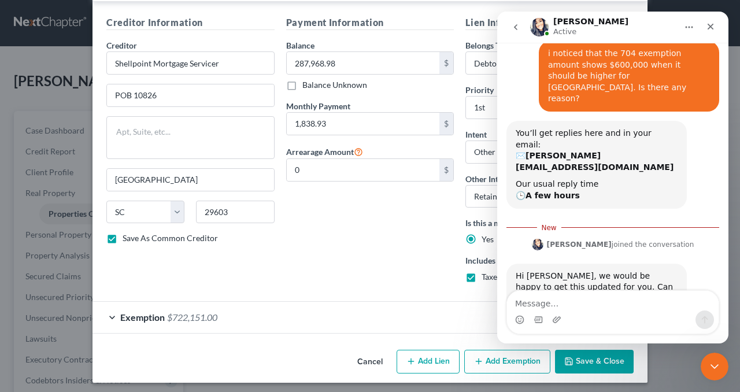
click at [592, 302] on textarea "Message…" at bounding box center [613, 301] width 212 height 20
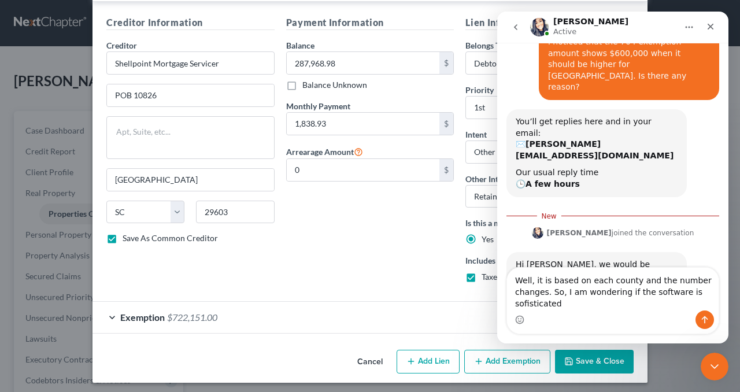
scroll to position [83, 0]
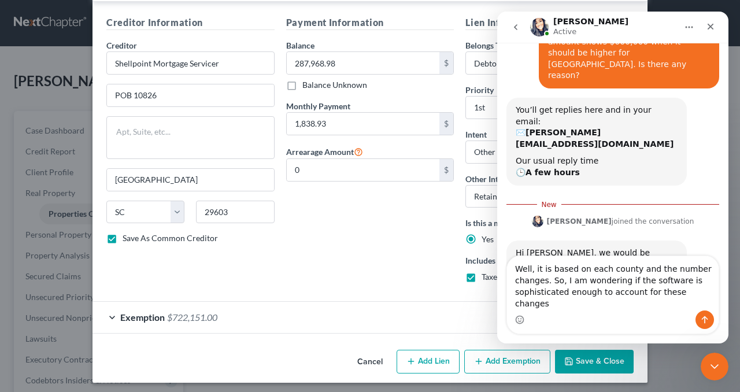
click at [697, 303] on textarea "Well, it is based on each county and the number changes. So, I am wondering if …" at bounding box center [613, 283] width 212 height 54
type textarea "Well, it is based on each county and the number changes. So, I am wondering if …"
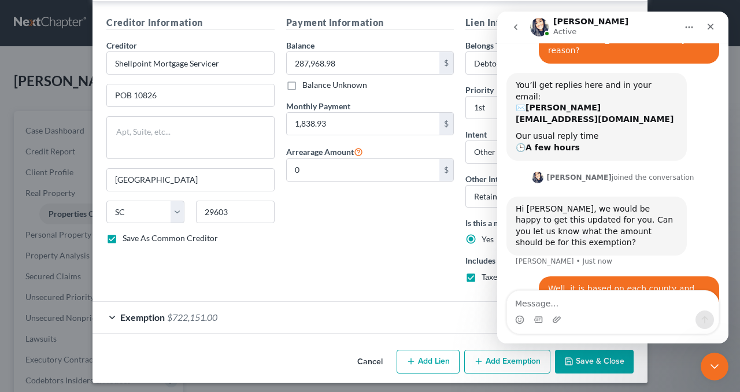
scroll to position [109, 0]
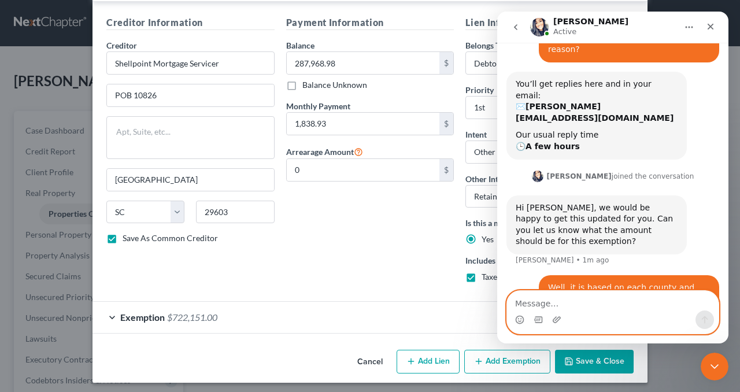
paste textarea "$657,031.02"
type textarea "$657,031.02"
drag, startPoint x: 611, startPoint y: 305, endPoint x: 458, endPoint y: 307, distance: 152.7
click html "Sara Active Have a quick question or need help finding something? Send us a cha…"
paste textarea "Effective January 1, 2025, the California homestead exemption increased to a mi…"
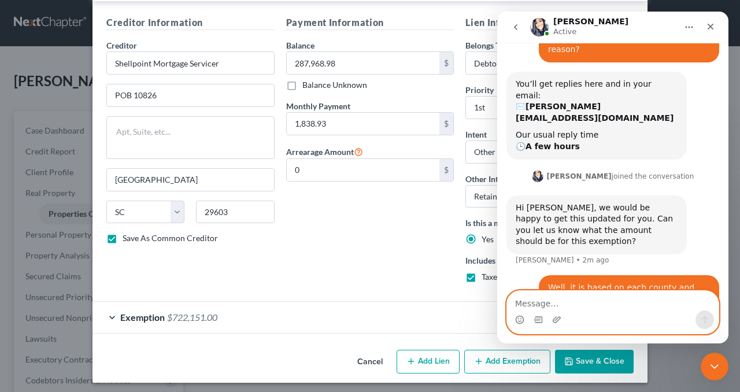
type textarea "Effective January 1, 2025, the California homestead exemption increased to a mi…"
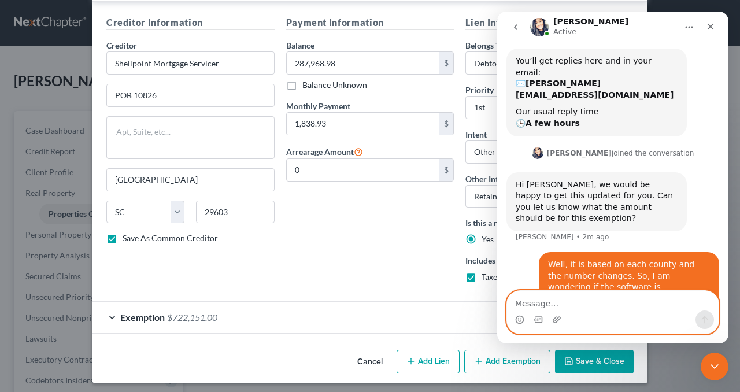
scroll to position [170, 0]
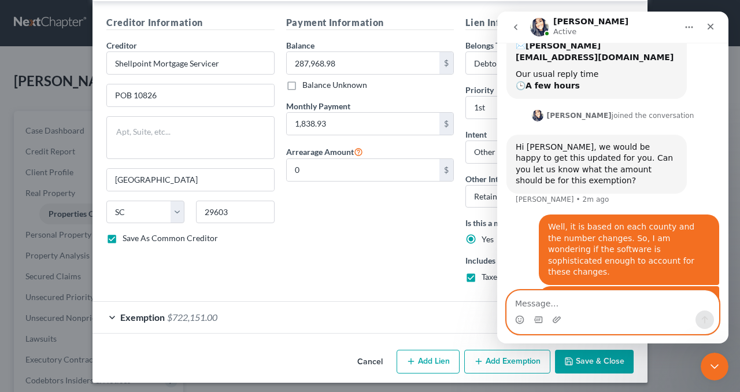
click at [591, 301] on textarea "Message…" at bounding box center [613, 301] width 212 height 20
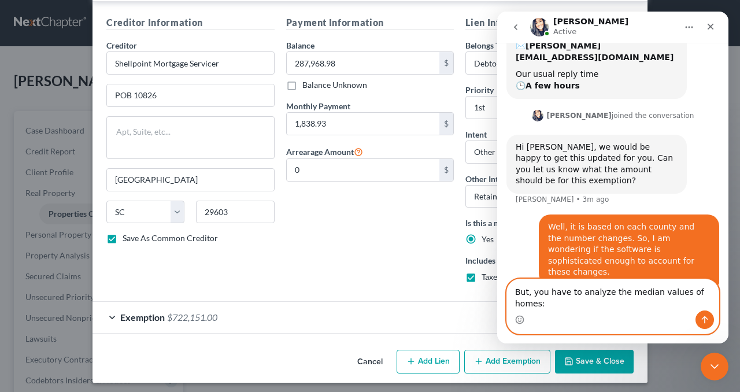
paste textarea "The California homestead exemption amount can fall between $361,113 and $722,15…"
type textarea "But, you have to analyze the median values of homes: The California homestead e…"
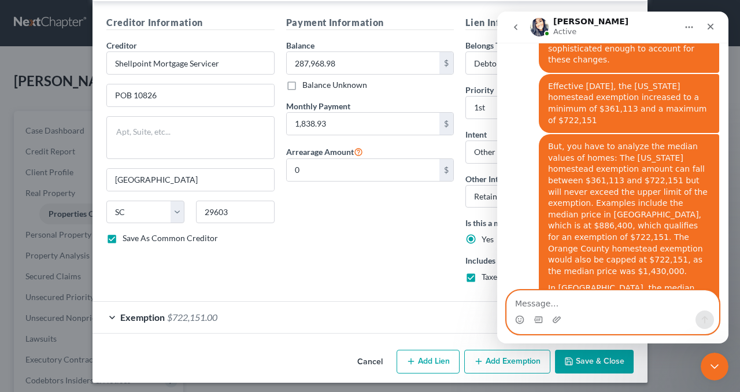
scroll to position [383, 0]
type textarea "but, the ceiling is higher than 600,000 now."
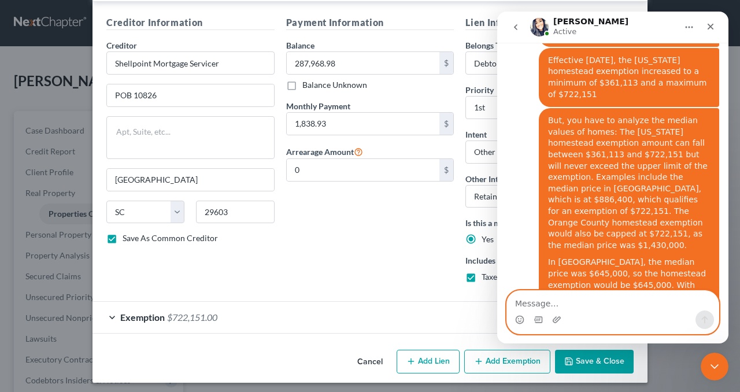
scroll to position [409, 0]
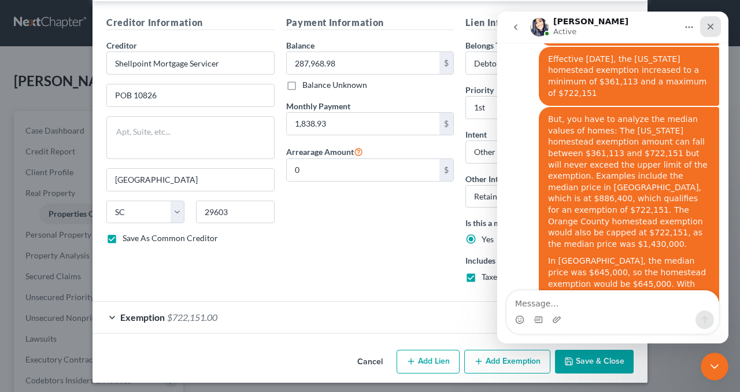
click at [712, 24] on icon "Close" at bounding box center [711, 27] width 6 height 6
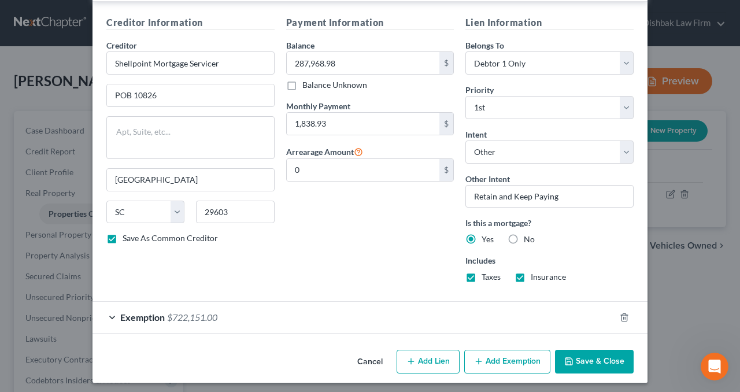
click at [577, 353] on button "Save & Close" at bounding box center [594, 362] width 79 height 24
checkbox input "false"
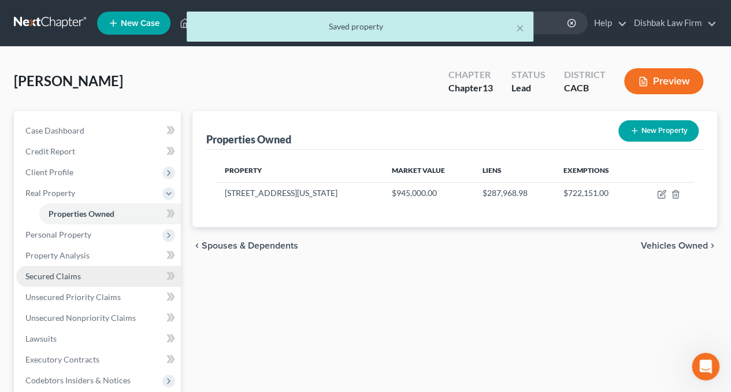
click at [56, 275] on span "Secured Claims" at bounding box center [53, 276] width 56 height 10
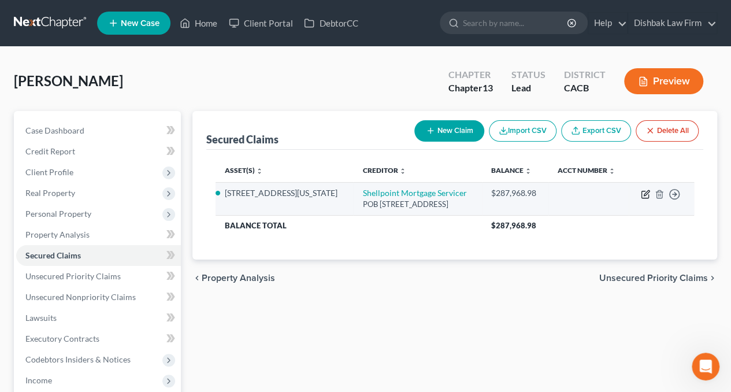
click at [645, 194] on icon "button" at bounding box center [645, 194] width 9 height 9
select select "42"
select select "4"
select select "0"
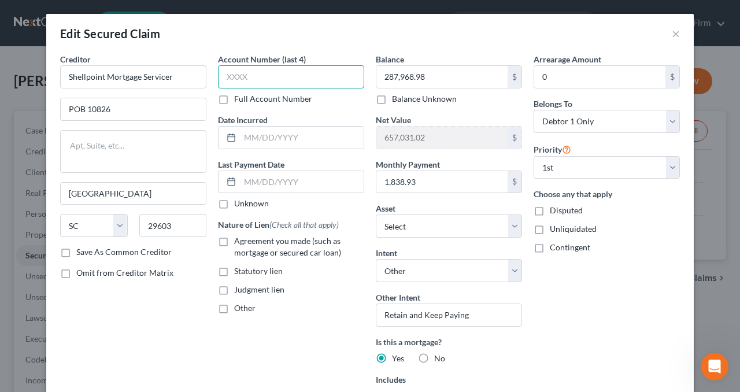
click at [294, 83] on input "text" at bounding box center [291, 76] width 146 height 23
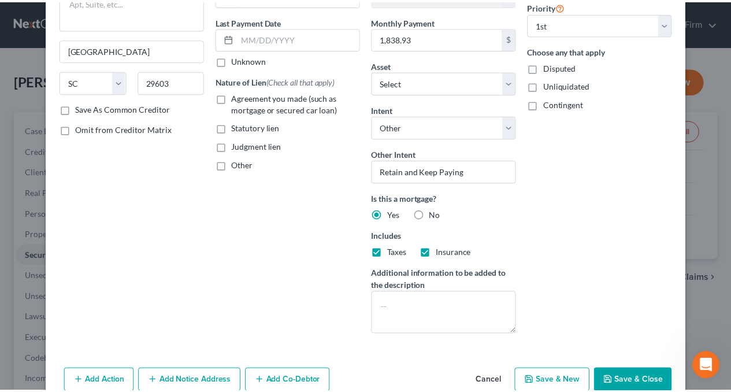
scroll to position [173, 0]
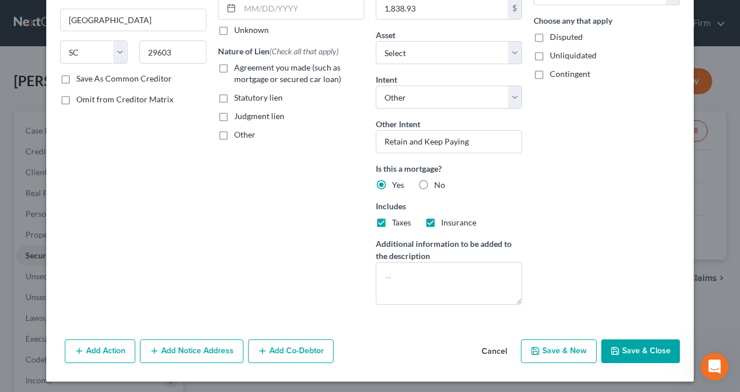
type input "4851"
click at [635, 349] on button "Save & Close" at bounding box center [640, 351] width 79 height 24
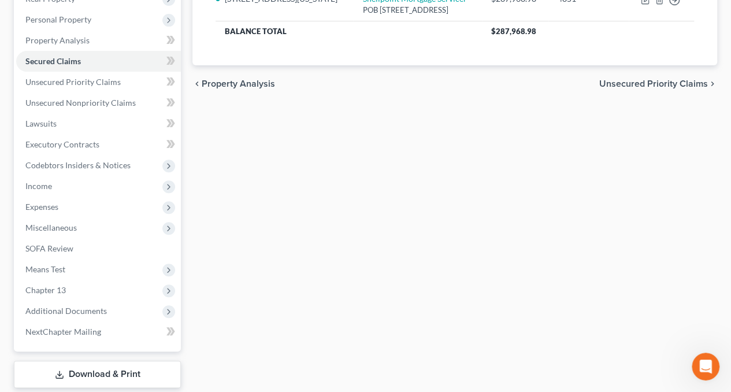
scroll to position [231, 0]
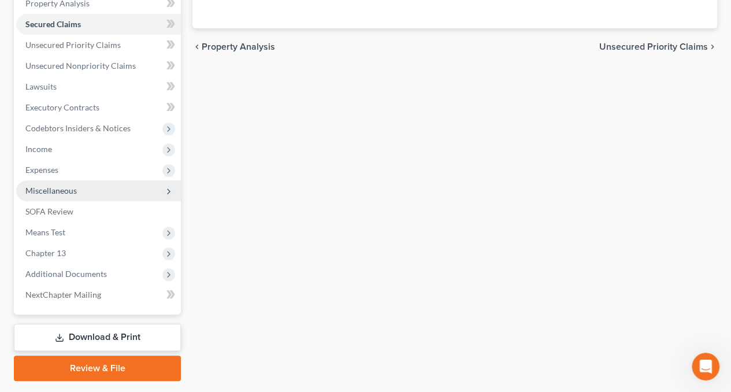
click at [73, 189] on span "Miscellaneous" at bounding box center [50, 191] width 51 height 10
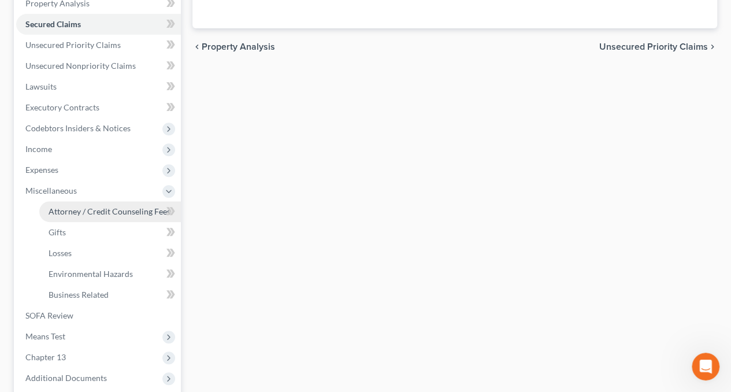
click at [88, 216] on link "Attorney / Credit Counseling Fees" at bounding box center [110, 211] width 142 height 21
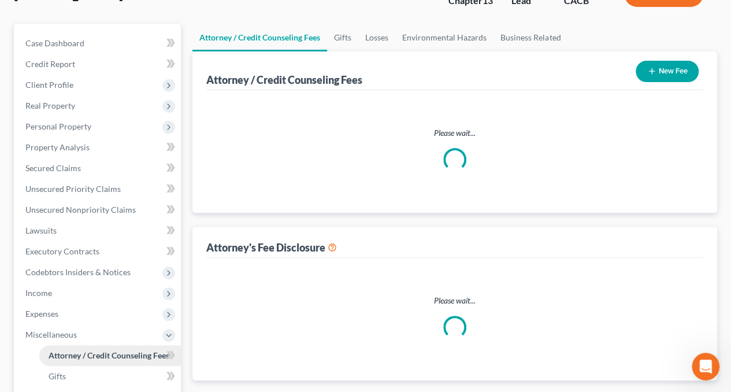
scroll to position [9, 0]
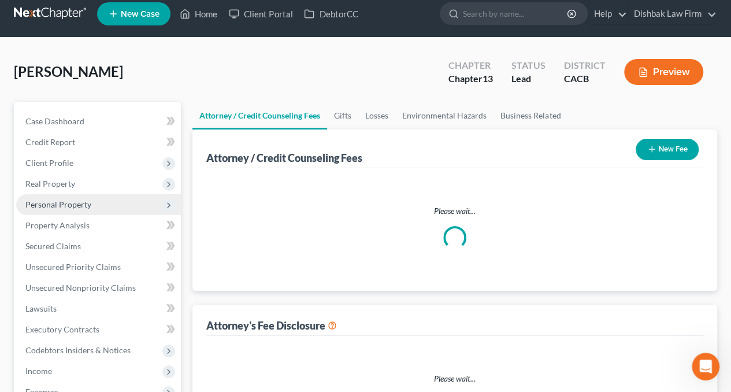
select select "0"
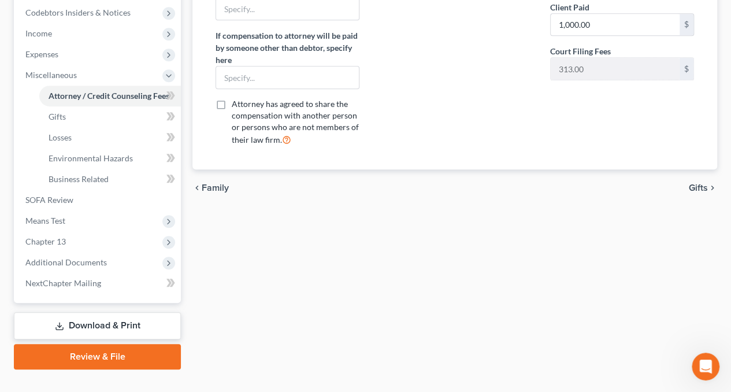
scroll to position [367, 0]
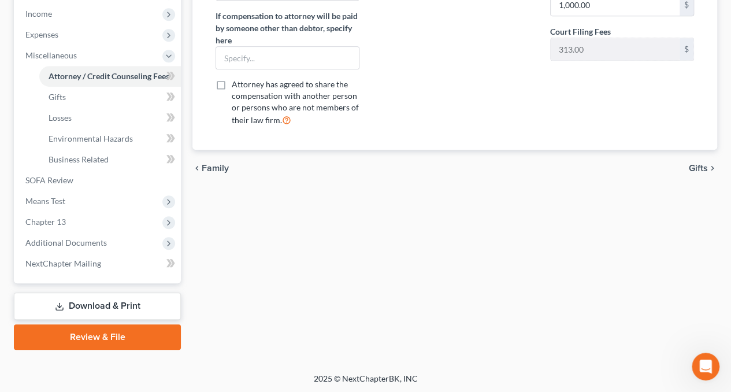
click at [117, 306] on link "Download & Print" at bounding box center [97, 306] width 167 height 27
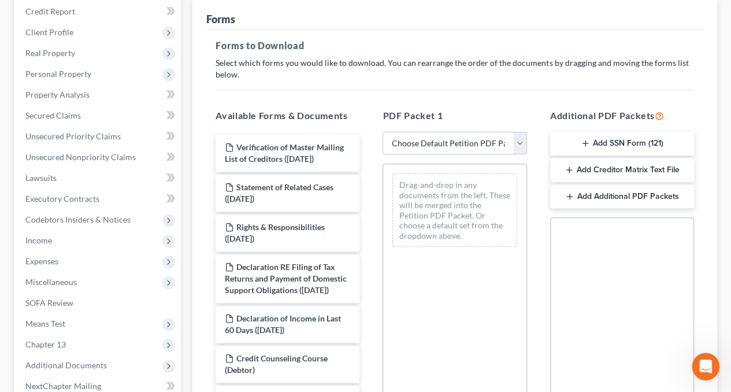
scroll to position [173, 0]
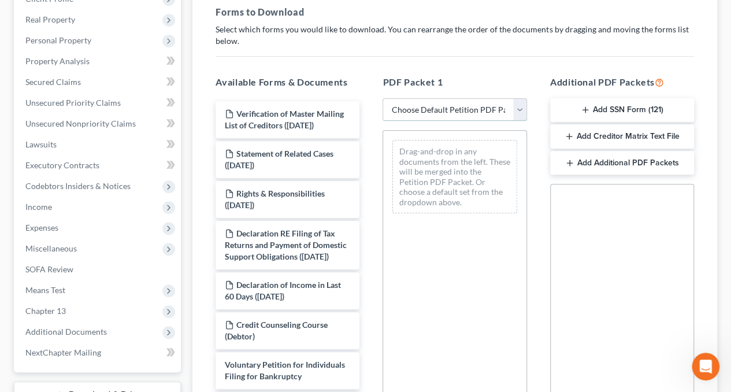
click at [526, 102] on select "Choose Default Petition PDF Packet Complete Bankruptcy Petition (all forms and …" at bounding box center [455, 109] width 144 height 23
select select "0"
click at [383, 98] on select "Choose Default Petition PDF Packet Complete Bankruptcy Petition (all forms and …" at bounding box center [455, 109] width 144 height 23
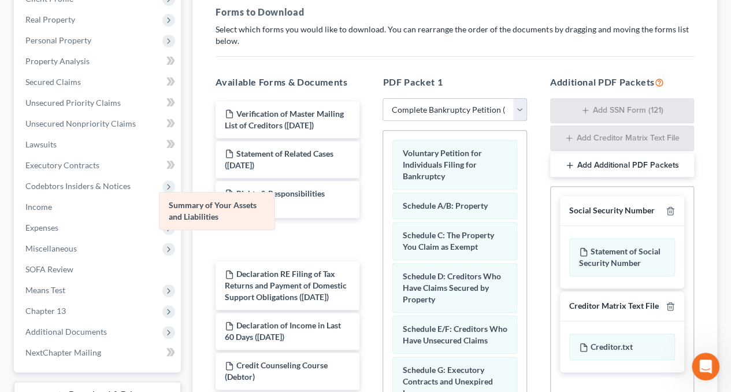
drag, startPoint x: 452, startPoint y: 208, endPoint x: 219, endPoint y: 209, distance: 233.6
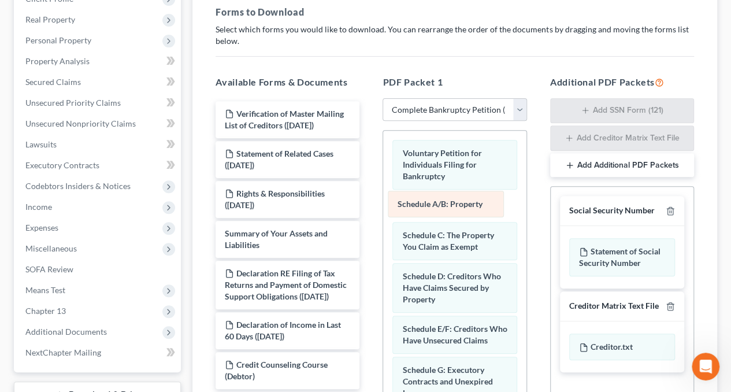
drag, startPoint x: 432, startPoint y: 195, endPoint x: 250, endPoint y: 195, distance: 182.1
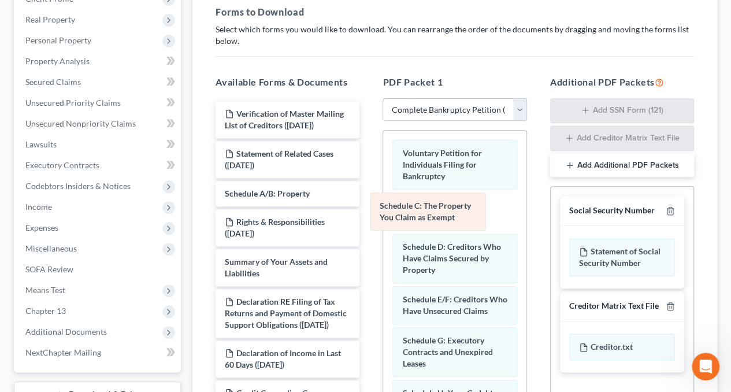
drag, startPoint x: 428, startPoint y: 199, endPoint x: 224, endPoint y: 202, distance: 203.5
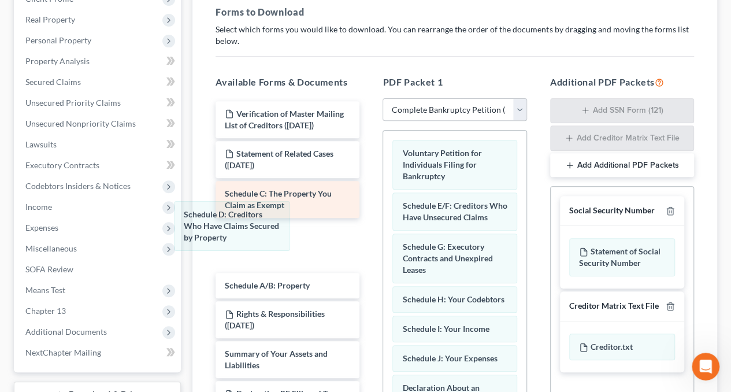
drag, startPoint x: 436, startPoint y: 203, endPoint x: 225, endPoint y: 213, distance: 210.7
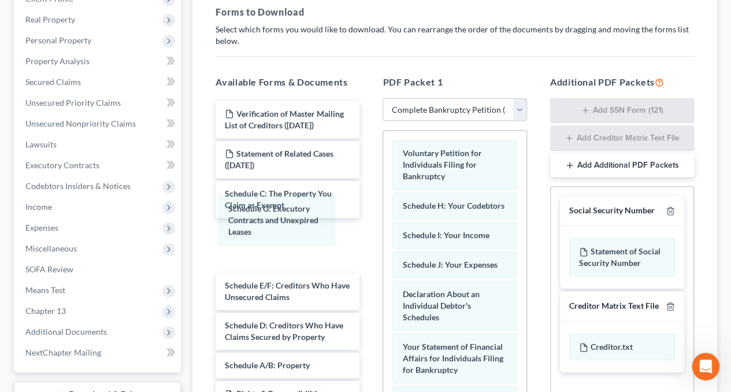
drag, startPoint x: 445, startPoint y: 227, endPoint x: 350, endPoint y: 230, distance: 95.4
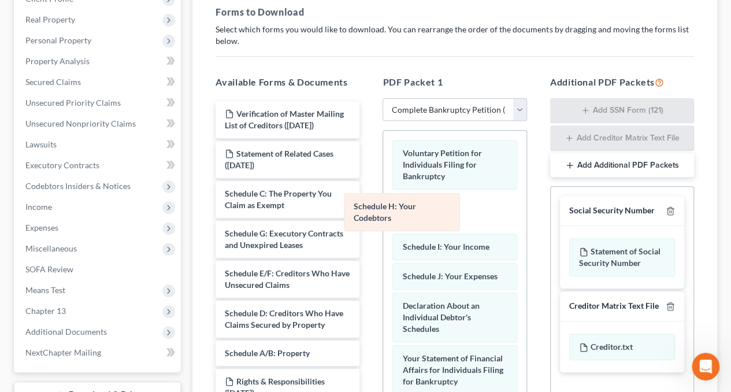
drag, startPoint x: 431, startPoint y: 207, endPoint x: 317, endPoint y: 216, distance: 113.7
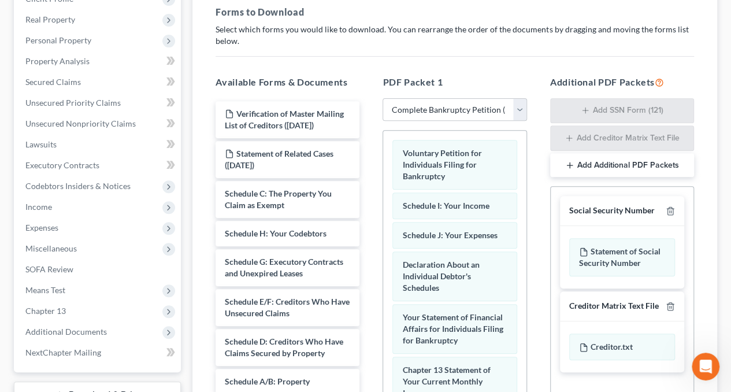
click at [383, 209] on div "Voluntary Petition for Individuals Filing for Bankruptcy Schedule I: Your Incom…" at bounding box center [454, 394] width 143 height 526
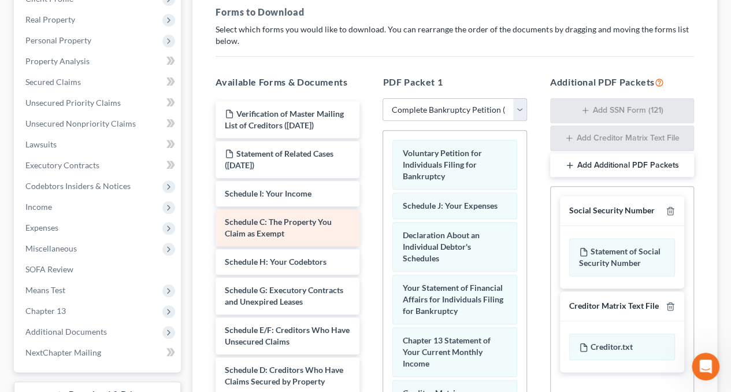
click at [383, 225] on div "Voluntary Petition for Individuals Filing for Bankruptcy Schedule J: Your Expen…" at bounding box center [454, 379] width 143 height 496
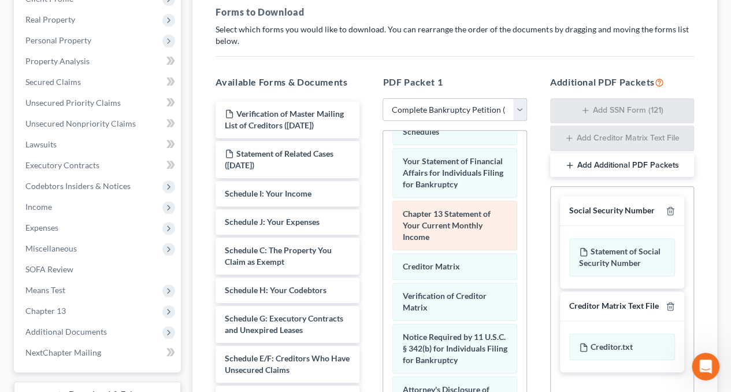
scroll to position [116, 0]
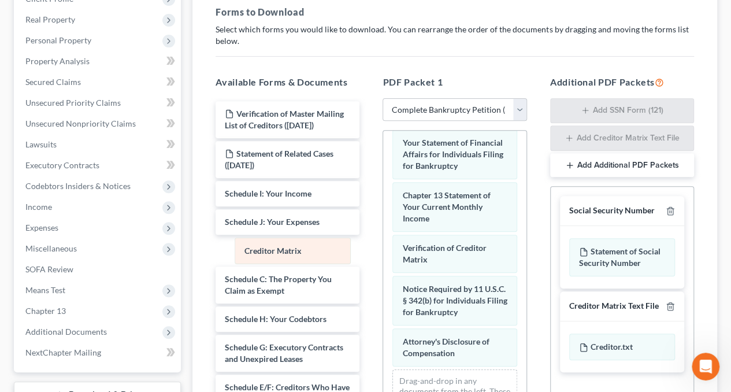
drag, startPoint x: 483, startPoint y: 260, endPoint x: 291, endPoint y: 254, distance: 192.0
click at [383, 255] on div "Creditor Matrix Voluntary Petition for Individuals Filing for Bankruptcy Declar…" at bounding box center [454, 233] width 143 height 437
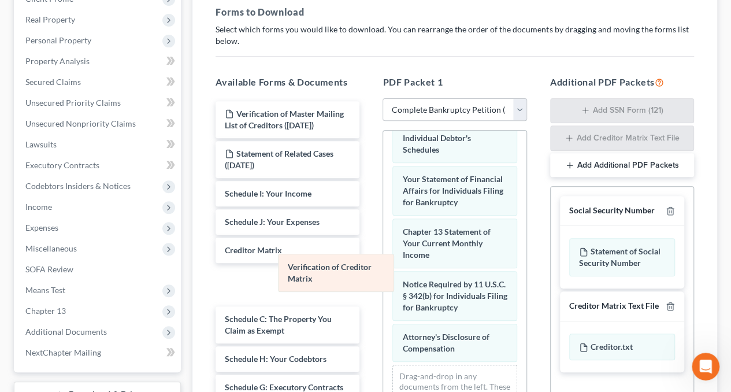
scroll to position [99, 0]
drag, startPoint x: 466, startPoint y: 257, endPoint x: 271, endPoint y: 273, distance: 196.1
click at [383, 272] on div "Verification of Creditor Matrix Voluntary Petition for Individuals Filing for B…" at bounding box center [454, 249] width 143 height 396
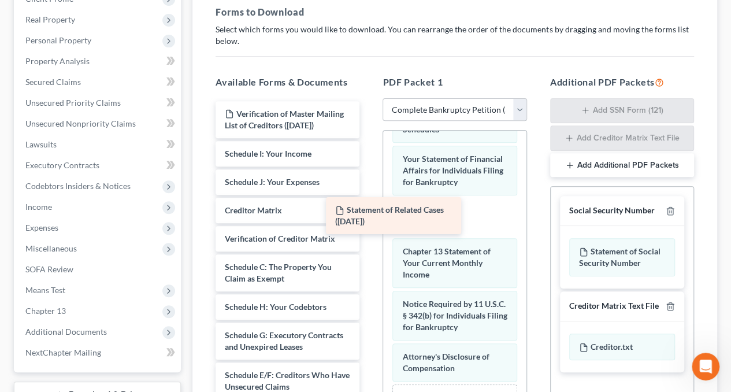
scroll to position [116, 0]
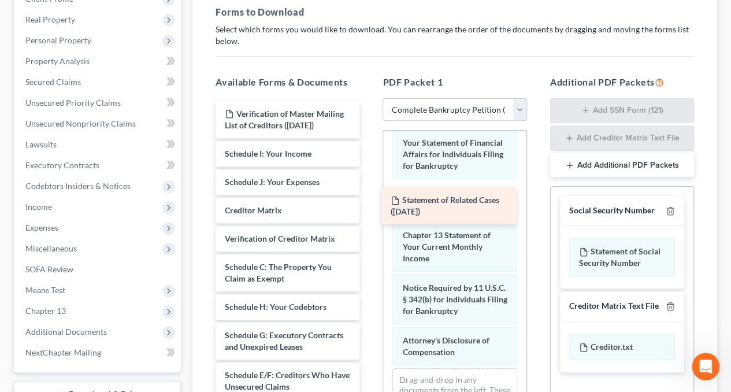
drag, startPoint x: 261, startPoint y: 170, endPoint x: 427, endPoint y: 206, distance: 169.8
click at [369, 206] on div "Statement of Related Cases (08/05/2025) Verification of Master Mailing List of …" at bounding box center [287, 390] width 162 height 578
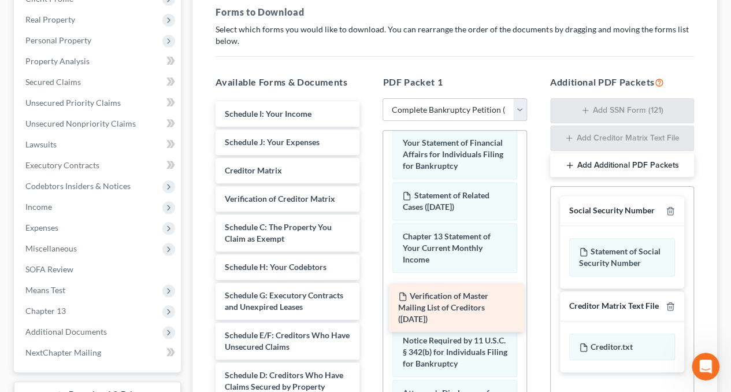
drag, startPoint x: 275, startPoint y: 127, endPoint x: 449, endPoint y: 310, distance: 252.7
click at [369, 310] on div "Verification of Master Mailing List of Creditors (08/05/2025) Verification of M…" at bounding box center [287, 370] width 162 height 538
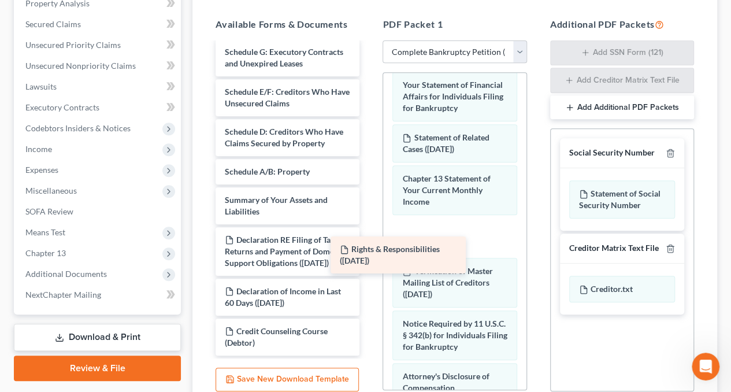
scroll to position [209, 0]
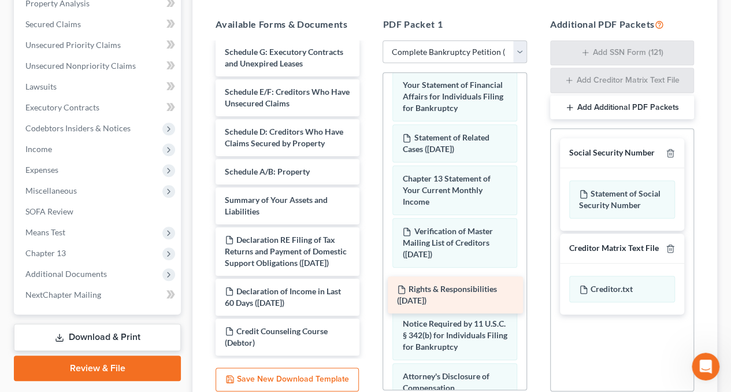
drag, startPoint x: 275, startPoint y: 154, endPoint x: 448, endPoint y: 296, distance: 223.0
click at [369, 296] on div "Rights & Responsibilities (08/05/2025) Schedule I: Your Income Schedule J: Your…" at bounding box center [287, 107] width 162 height 498
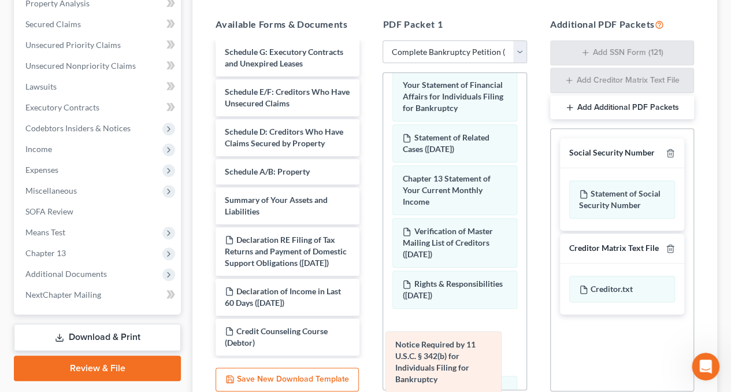
scroll to position [249, 0]
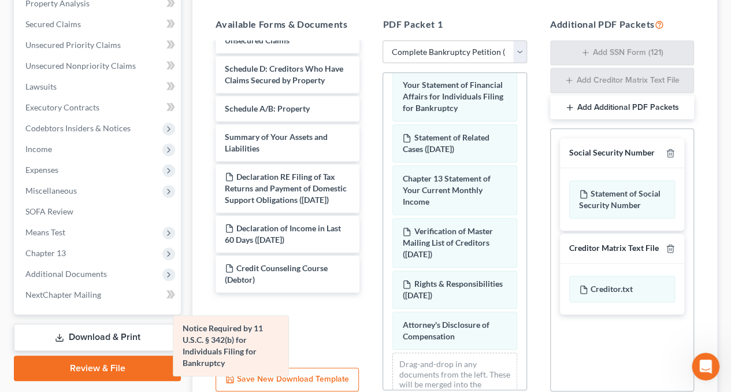
drag, startPoint x: 479, startPoint y: 363, endPoint x: 265, endPoint y: 345, distance: 214.0
click at [383, 345] on div "Notice Required by 11 U.S.C. § 342(b) for Individuals Filing for Bankruptcy Vol…" at bounding box center [454, 196] width 143 height 478
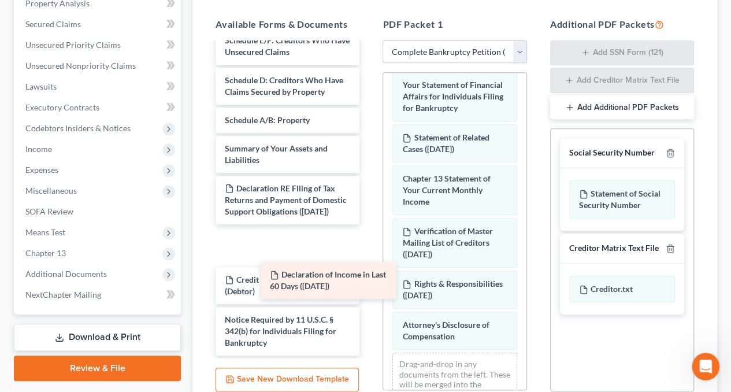
scroll to position [220, 0]
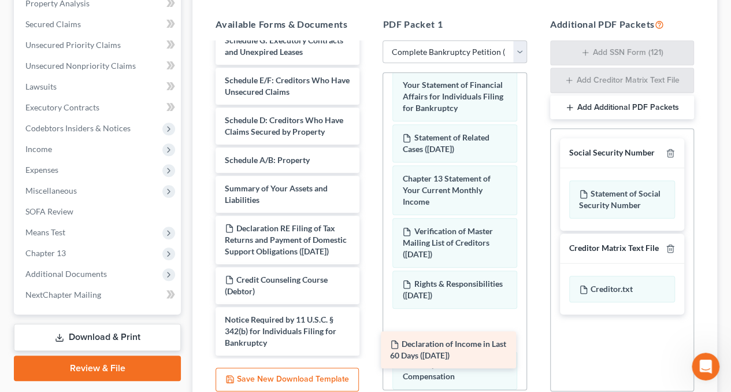
drag, startPoint x: 291, startPoint y: 247, endPoint x: 456, endPoint y: 338, distance: 187.9
click at [369, 339] on div "Declaration of Income in Last 60 Days (08/05/2025) Schedule I: Your Income Sche…" at bounding box center [287, 100] width 162 height 509
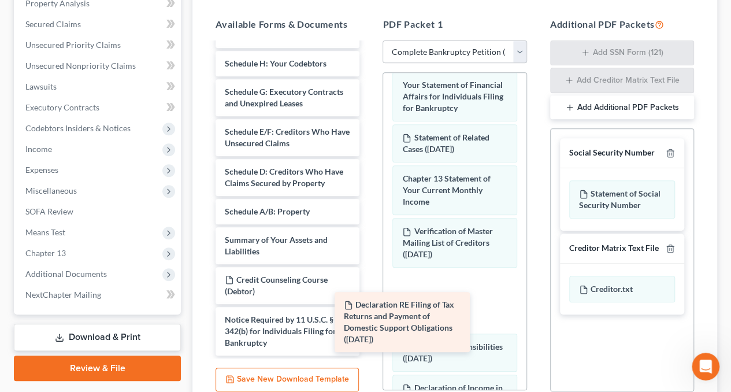
scroll to position [157, 0]
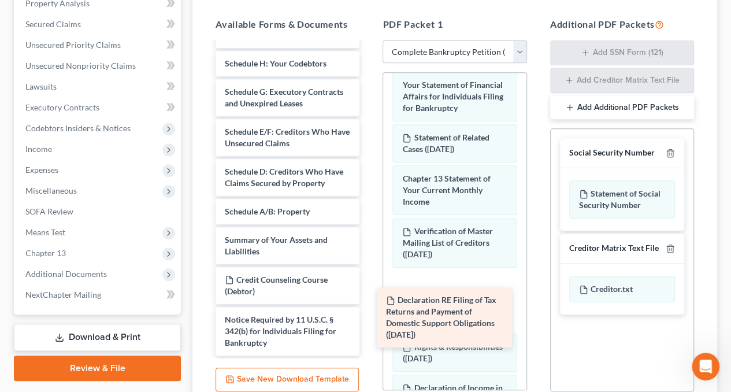
drag, startPoint x: 279, startPoint y: 233, endPoint x: 439, endPoint y: 313, distance: 178.9
click at [369, 315] on div "Declaration RE Filing of Tax Returns and Payment of Domestic Support Obligation…" at bounding box center [287, 127] width 162 height 458
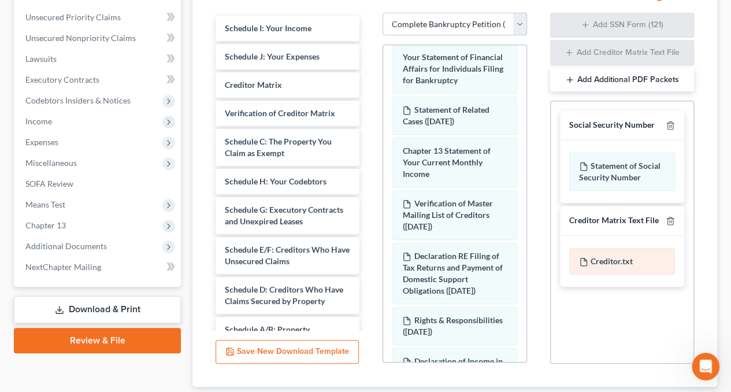
scroll to position [275, 0]
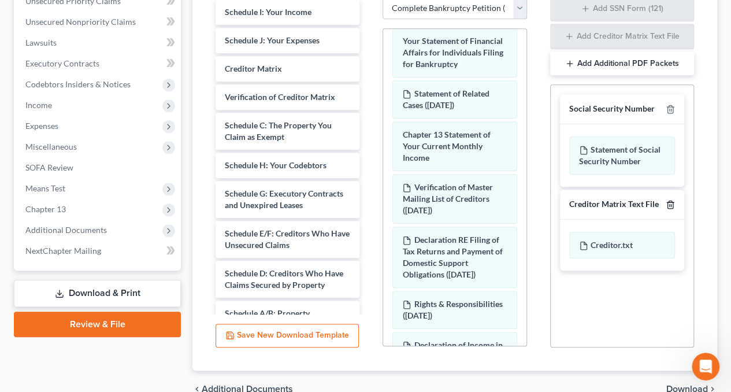
click at [670, 204] on icon "button" at bounding box center [670, 204] width 9 height 9
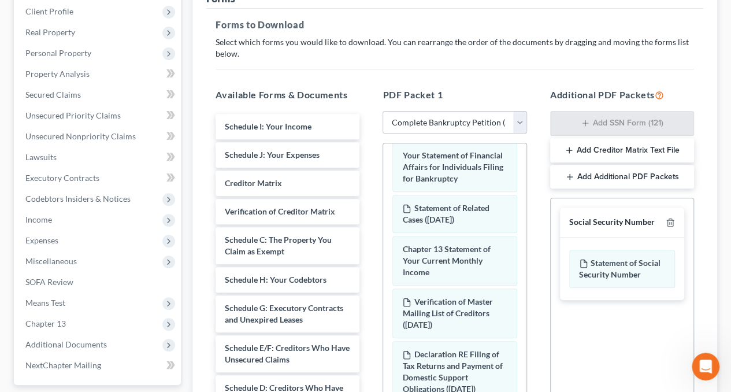
scroll to position [116, 0]
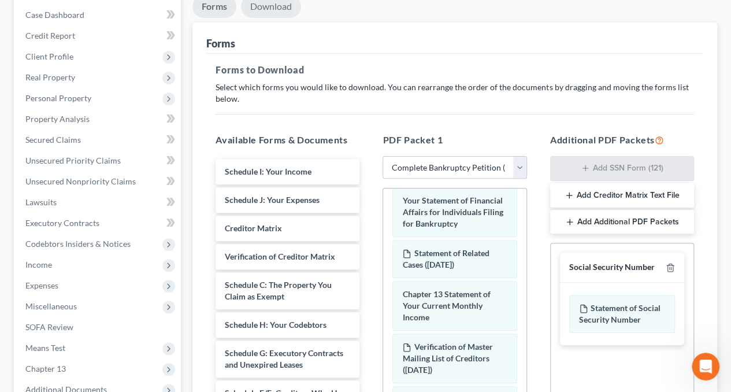
click at [275, 10] on link "Download" at bounding box center [271, 6] width 60 height 23
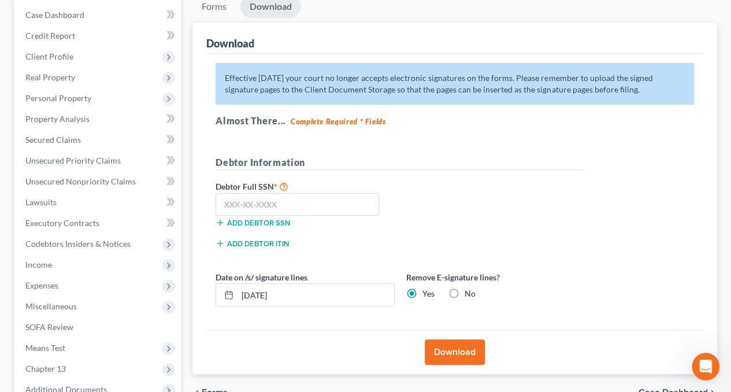
click at [454, 349] on button "Download" at bounding box center [455, 351] width 60 height 25
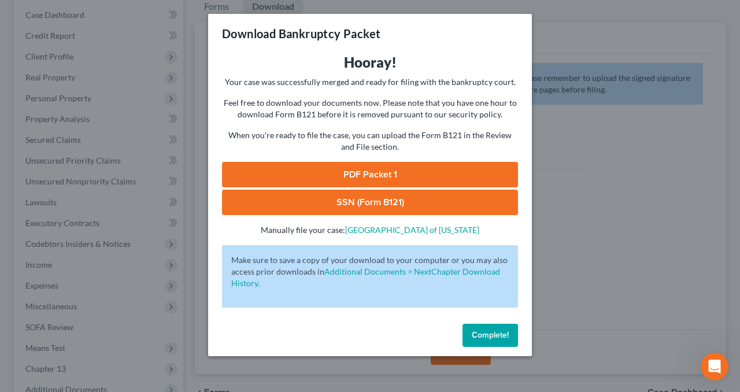
click at [378, 176] on link "PDF Packet 1" at bounding box center [370, 174] width 296 height 25
click at [496, 340] on button "Complete!" at bounding box center [491, 335] width 56 height 23
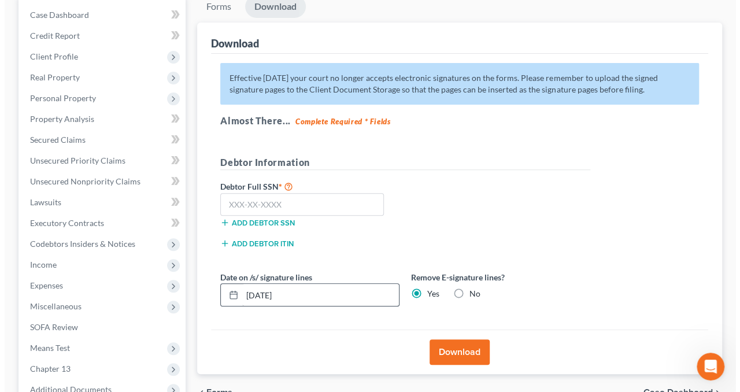
scroll to position [409, 0]
drag, startPoint x: 330, startPoint y: 293, endPoint x: 210, endPoint y: 290, distance: 119.7
click at [210, 290] on div "Date on /s/ signature lines 08/19/2025" at bounding box center [305, 288] width 191 height 35
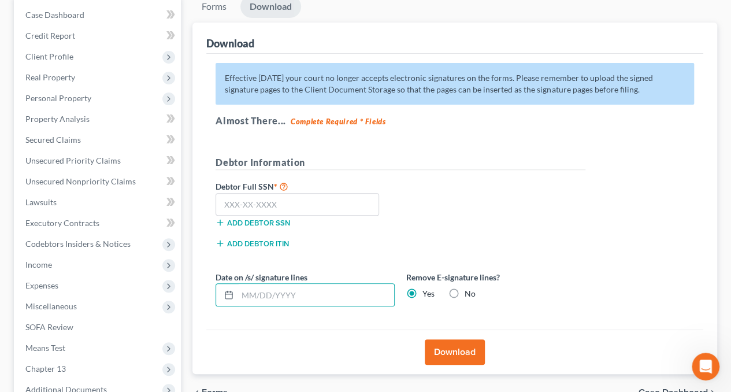
click at [469, 353] on button "Download" at bounding box center [455, 351] width 60 height 25
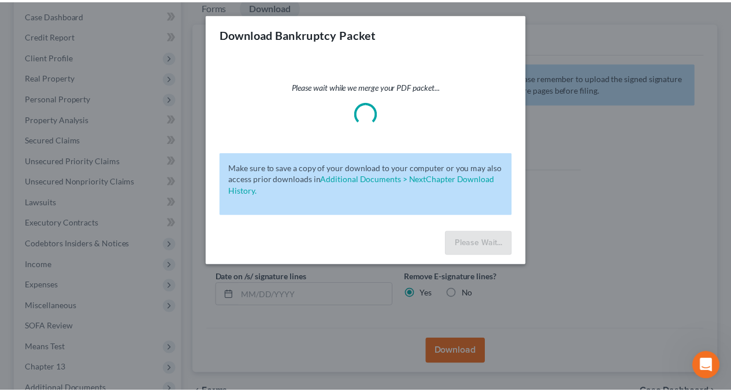
scroll to position [454, 0]
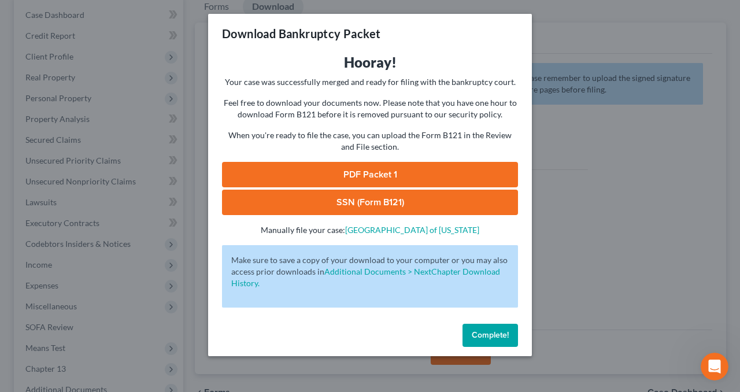
click at [383, 173] on link "PDF Packet 1" at bounding box center [370, 174] width 296 height 25
click at [379, 202] on link "SSN (Form B121)" at bounding box center [370, 202] width 296 height 25
click at [488, 332] on span "Complete!" at bounding box center [490, 335] width 37 height 10
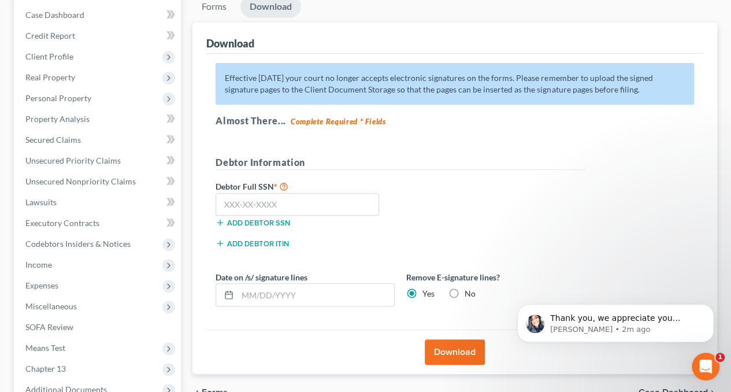
scroll to position [648, 0]
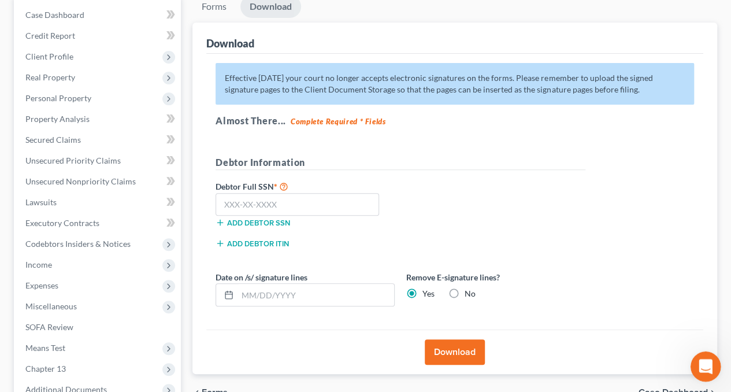
click at [702, 366] on icon "Open Intercom Messenger" at bounding box center [704, 364] width 8 height 9
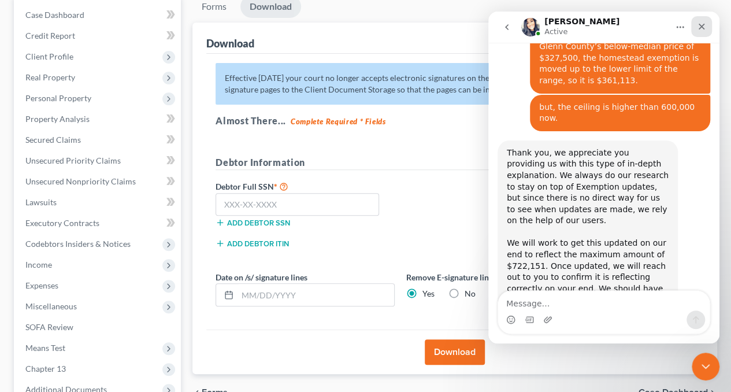
click at [705, 24] on icon "Close" at bounding box center [701, 26] width 9 height 9
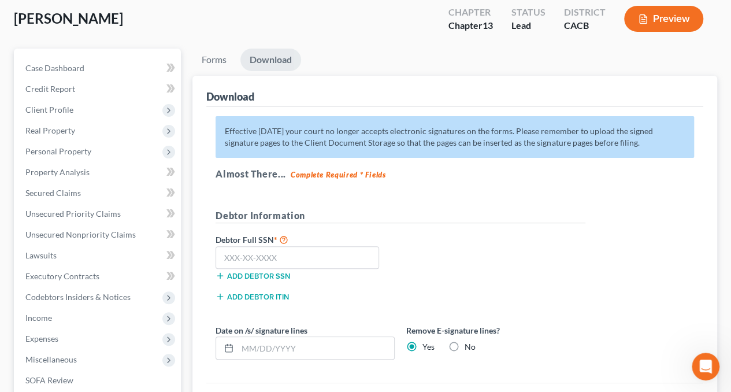
scroll to position [0, 0]
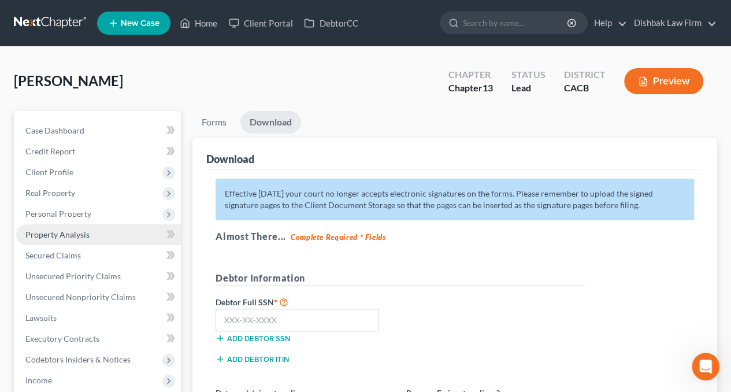
click at [64, 235] on span "Property Analysis" at bounding box center [57, 235] width 64 height 10
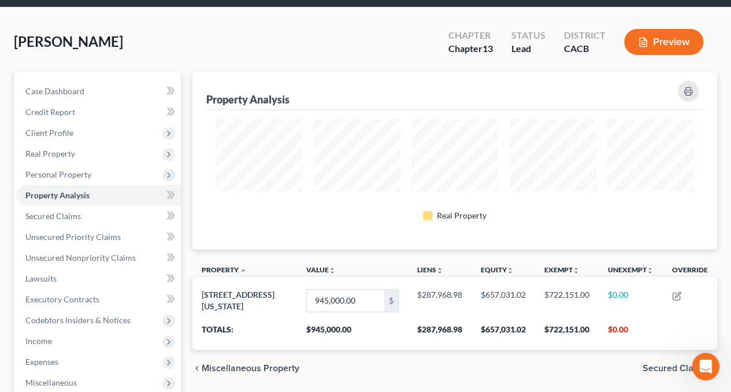
scroll to position [58, 0]
